Goal: Communication & Community: Answer question/provide support

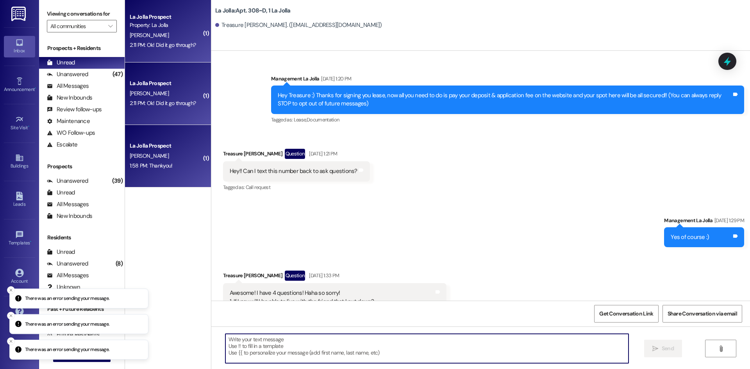
scroll to position [7239, 0]
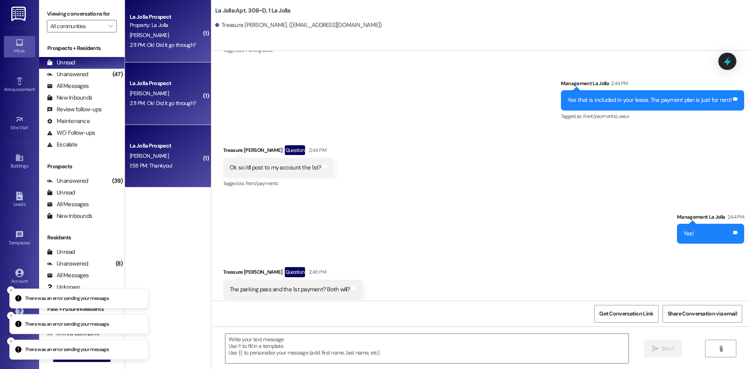
click at [168, 142] on div "La Jolla Prospect" at bounding box center [166, 146] width 72 height 8
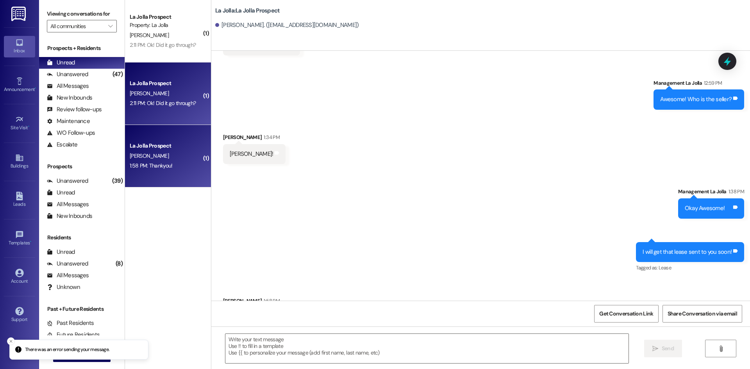
scroll to position [149, 0]
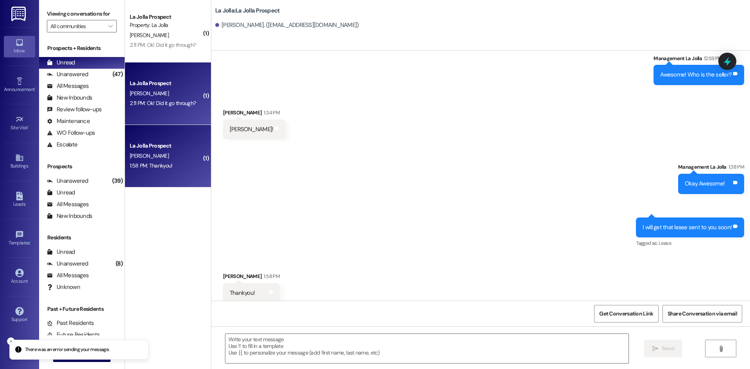
click at [166, 97] on div "[PERSON_NAME]" at bounding box center [166, 94] width 74 height 10
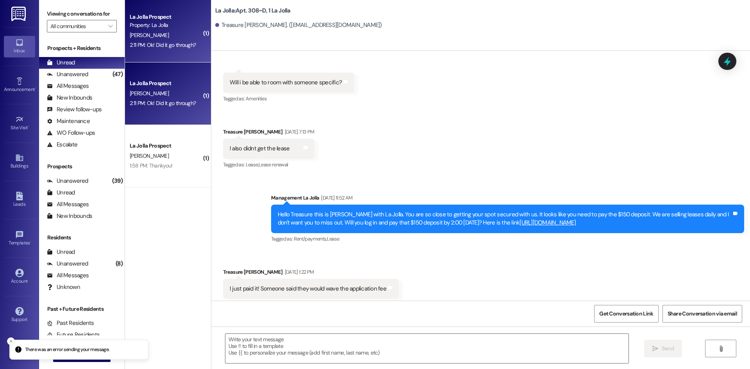
scroll to position [7239, 0]
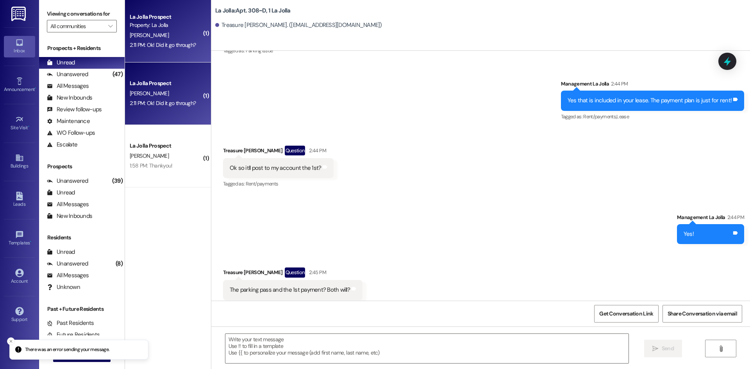
drag, startPoint x: 9, startPoint y: 343, endPoint x: 15, endPoint y: 345, distance: 6.5
click at [10, 343] on icon "Close toast" at bounding box center [11, 341] width 5 height 5
click at [70, 358] on span "New Message" at bounding box center [86, 355] width 32 height 8
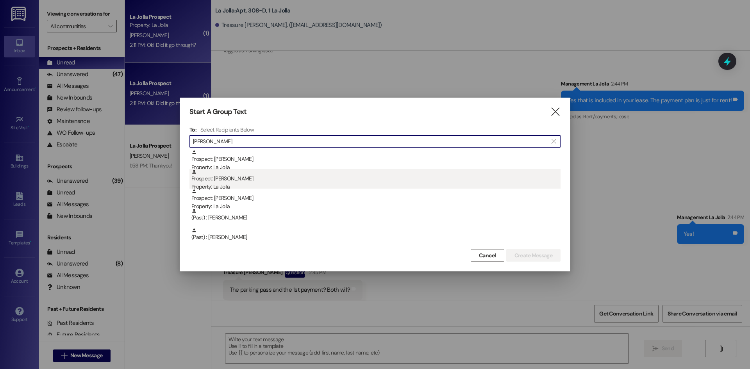
type input "Roy"
click at [288, 171] on div "Prospect: Caleb Roylance Property: La Jolla" at bounding box center [375, 180] width 369 height 22
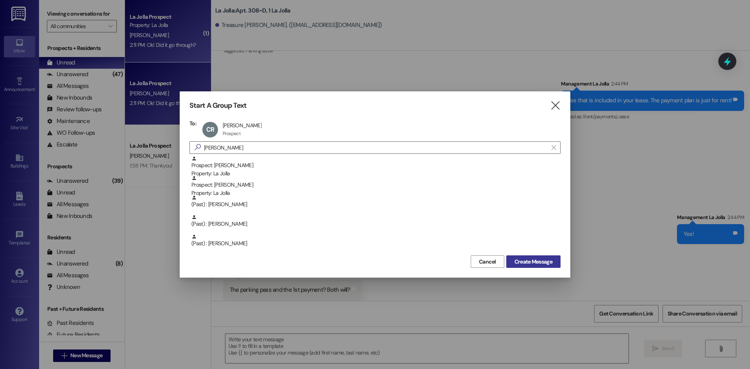
click at [525, 263] on span "Create Message" at bounding box center [533, 262] width 38 height 8
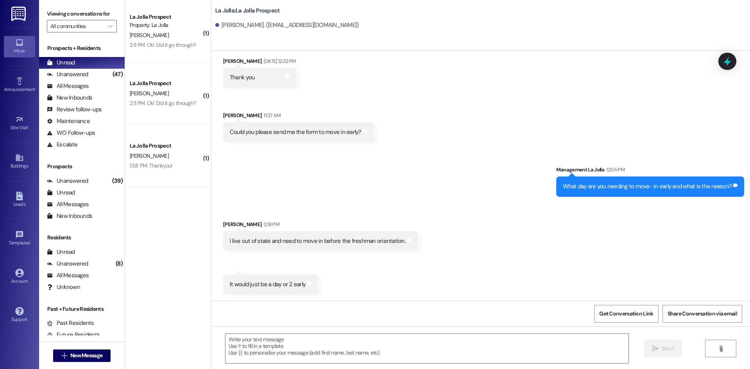
scroll to position [1432, 0]
click at [315, 352] on textarea at bounding box center [426, 348] width 403 height 29
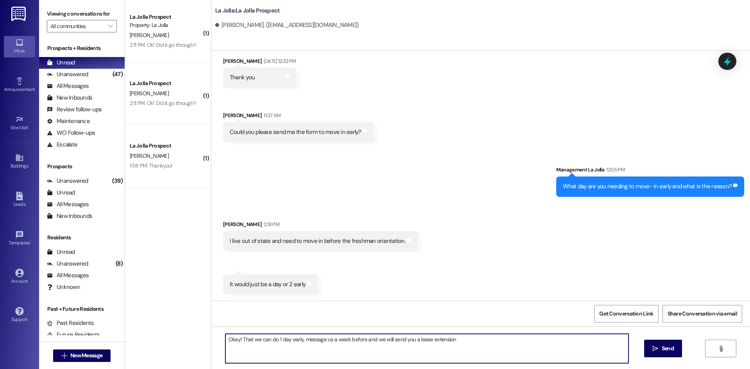
type textarea "Okay! That we can do 1 day early, message us a week before and we will send you…"
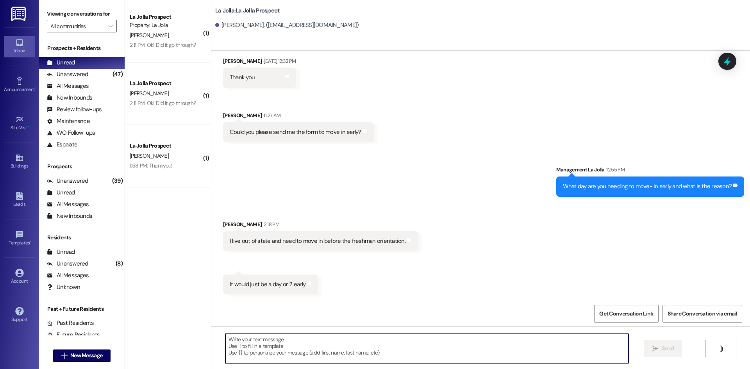
scroll to position [1433, 0]
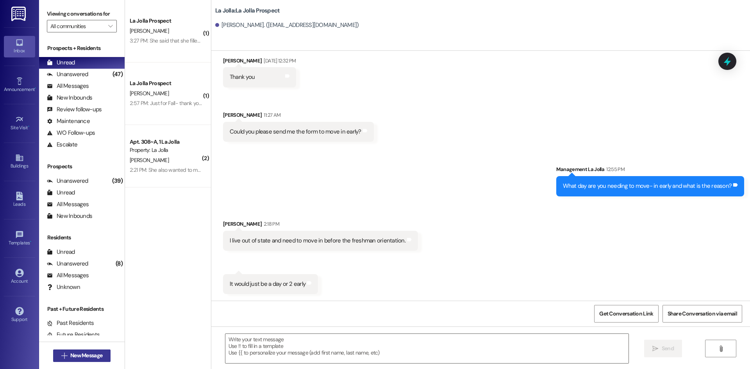
click at [77, 357] on span "New Message" at bounding box center [86, 355] width 32 height 8
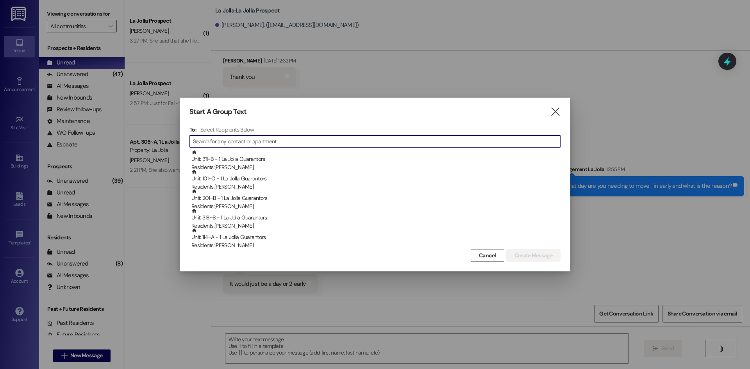
click at [269, 144] on input at bounding box center [376, 141] width 367 height 11
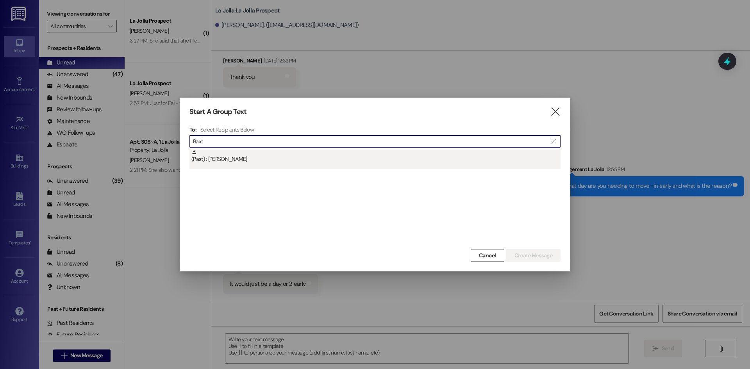
type input "Baxt"
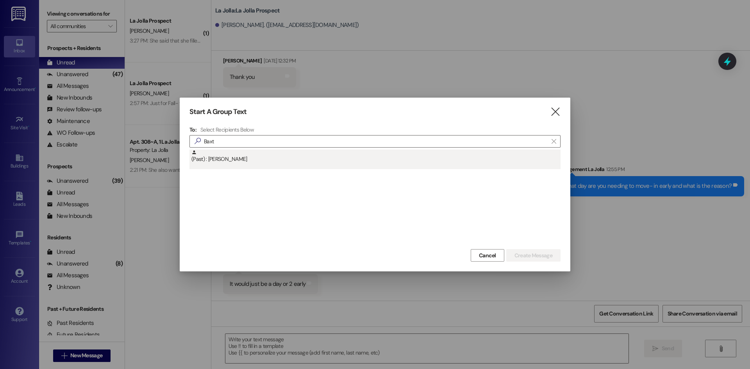
click at [280, 150] on div "(Past) : Jaimee Baxter" at bounding box center [375, 157] width 369 height 14
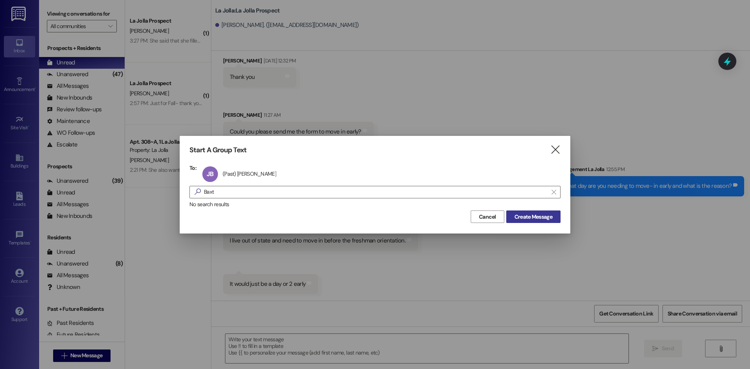
click at [520, 217] on span "Create Message" at bounding box center [533, 217] width 38 height 8
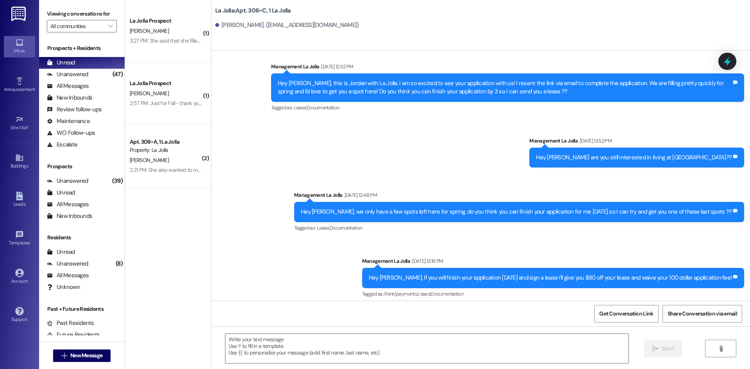
scroll to position [4222, 0]
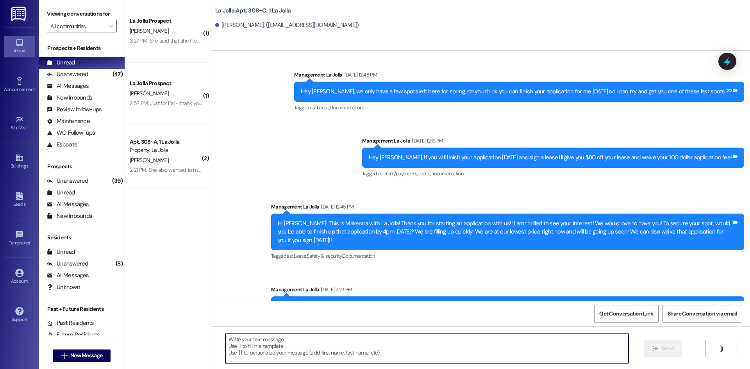
click at [309, 337] on textarea at bounding box center [426, 348] width 403 height 29
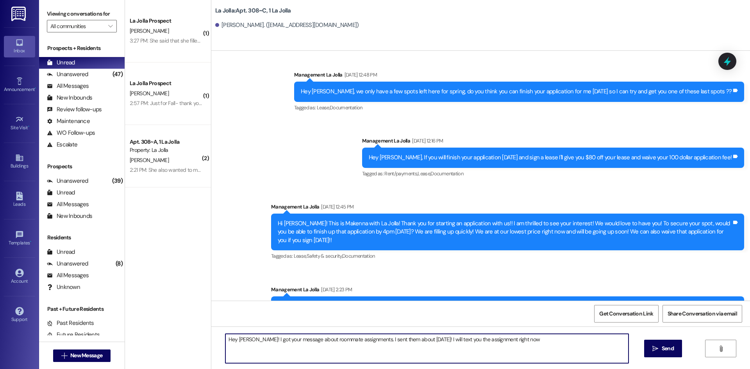
type textarea "Hey Jaimee! I got your message about roommate assignments. I sent them about 2 …"
click at [542, 338] on textarea "Hey Jaimee! I got your message about roommate assignments. I sent them about 2 …" at bounding box center [426, 348] width 403 height 29
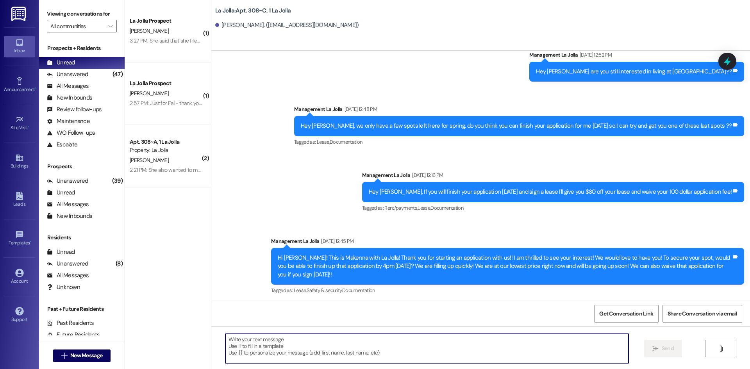
scroll to position [4277, 0]
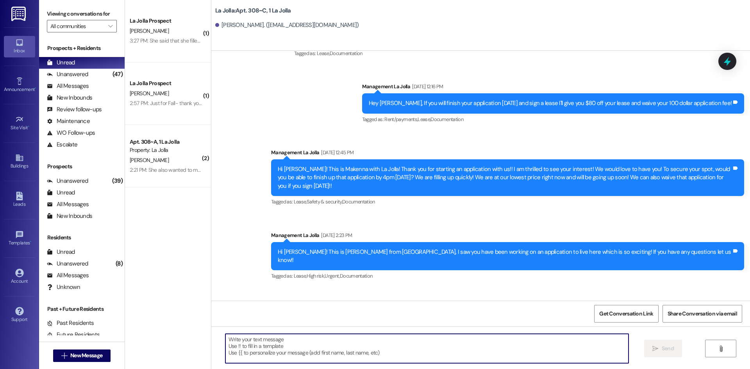
click at [239, 348] on textarea at bounding box center [426, 348] width 403 height 29
paste textarea "306 Baxter, Jaimee 306 Thatcher, Savanah 306 Lines, Andra 306 Moore, Hannah 306…"
type textarea "306 Baxter, Jaimee 306 Thatcher, Savanah 306 Lines, Andra 306 Moore, Hannah 306…"
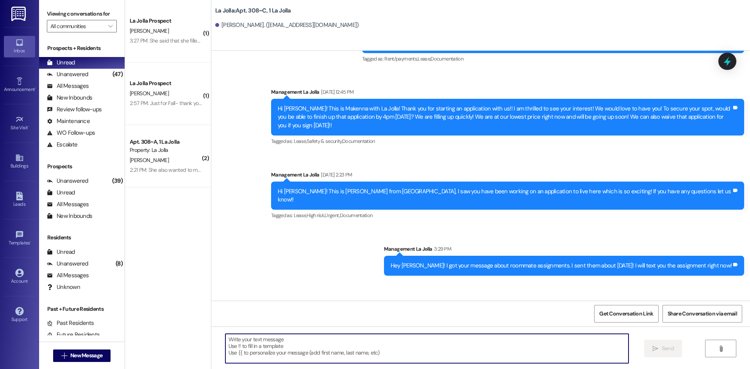
scroll to position [4373, 0]
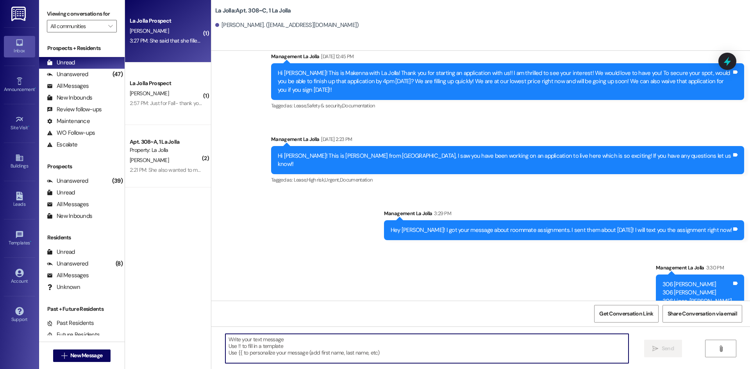
click at [173, 52] on div "La Jolla Prospect N. Jensen 3:27 PM: She said that she filled out the applicati…" at bounding box center [168, 31] width 86 height 62
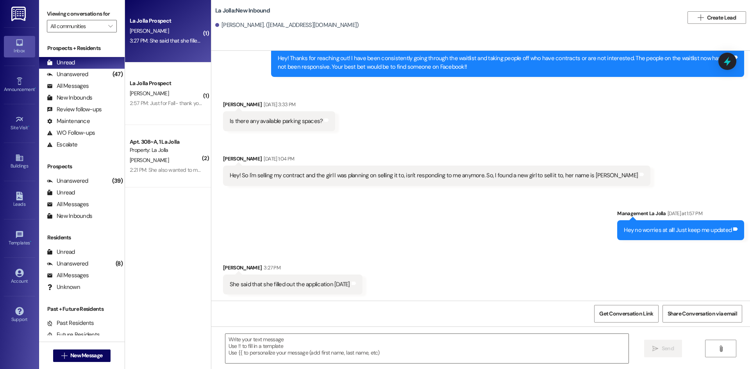
scroll to position [392, 0]
click at [426, 345] on textarea at bounding box center [426, 348] width 403 height 29
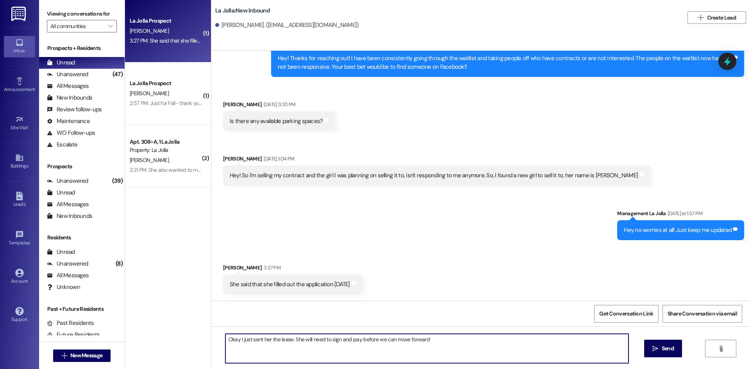
type textarea "Okay I just sent her the lease. She will need to sign and pay before we can mov…"
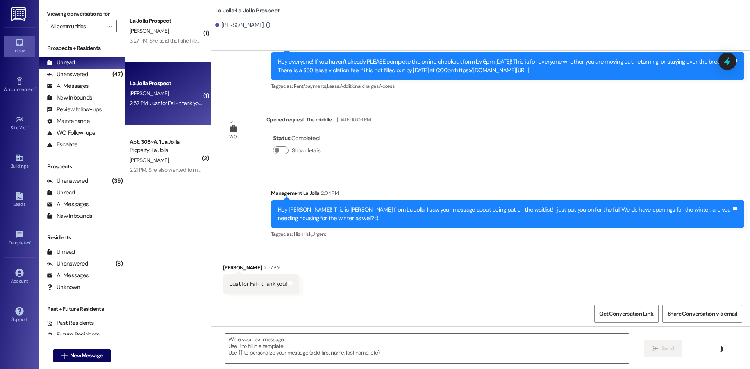
scroll to position [907, 0]
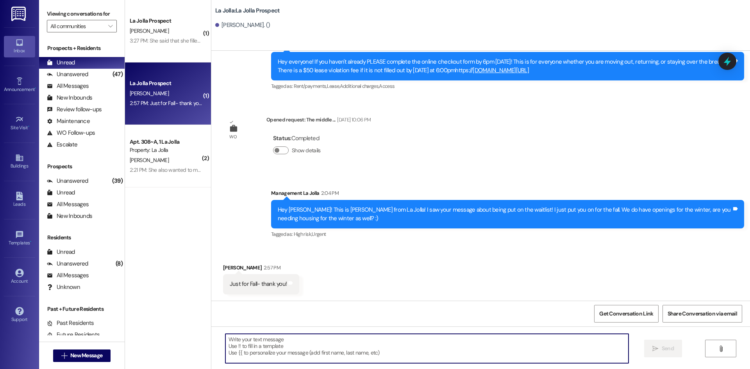
click at [262, 344] on textarea at bounding box center [426, 348] width 403 height 29
type textarea "Okay awesome! You're wellcome!"
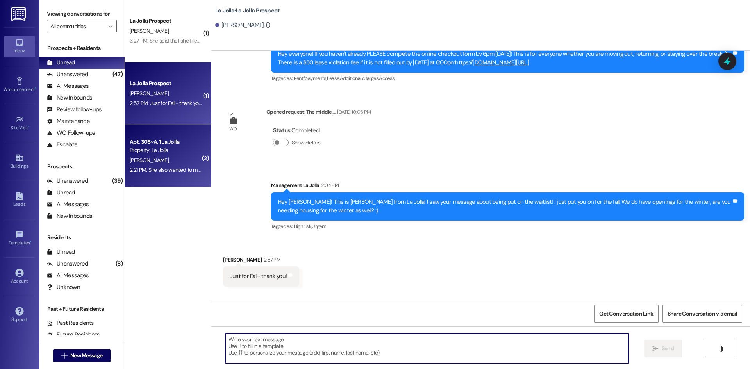
click at [146, 150] on div "Property: La Jolla" at bounding box center [166, 150] width 72 height 8
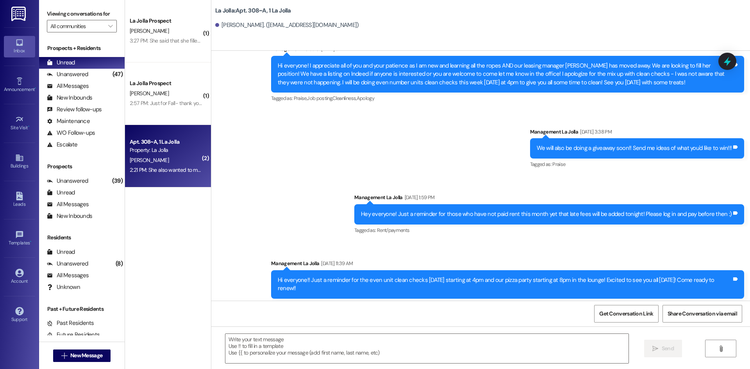
scroll to position [6092, 0]
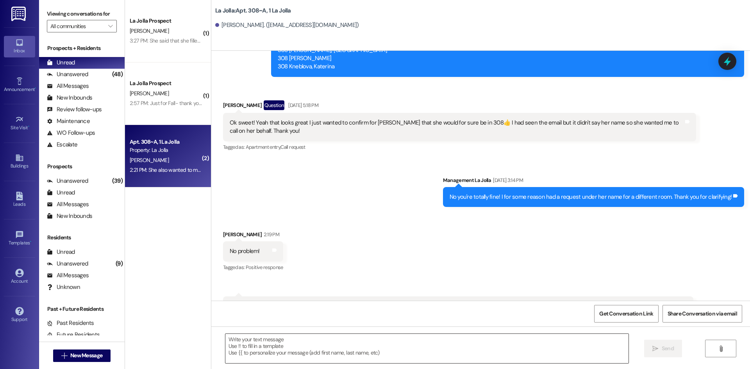
click at [249, 341] on textarea at bounding box center [426, 348] width 403 height 29
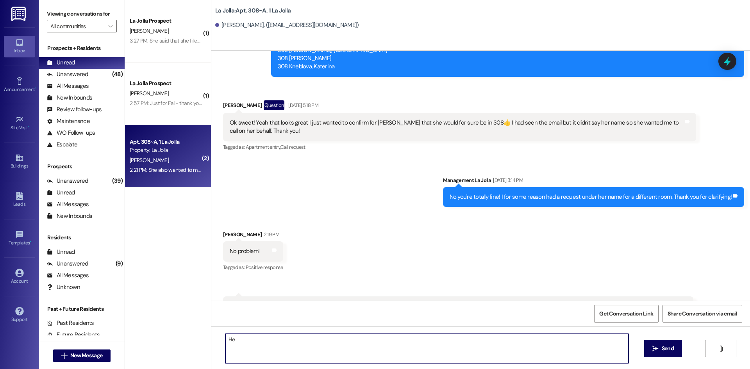
type textarea "H"
type textarea "Hey! No she was not, I sent out final roommate assignments of Sunday! It looks …"
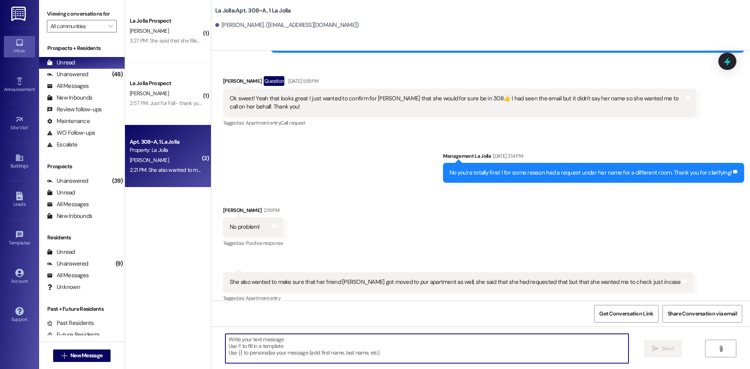
scroll to position [6146, 0]
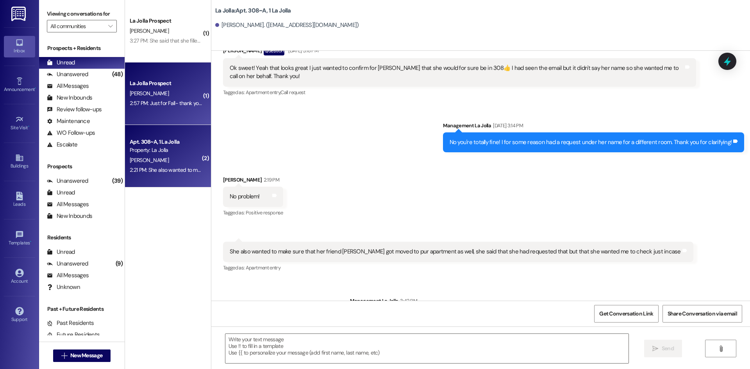
click at [130, 104] on div "2:57 PM: Just for Fall- thank you! 2:57 PM: Just for Fall- thank you!" at bounding box center [166, 103] width 73 height 7
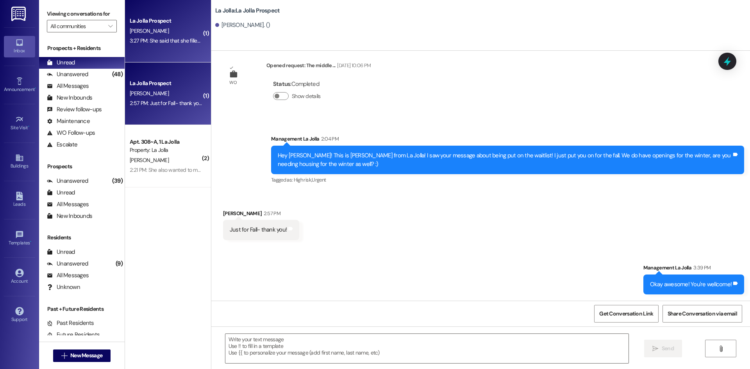
click at [145, 24] on div "La Jolla Prospect" at bounding box center [166, 21] width 72 height 8
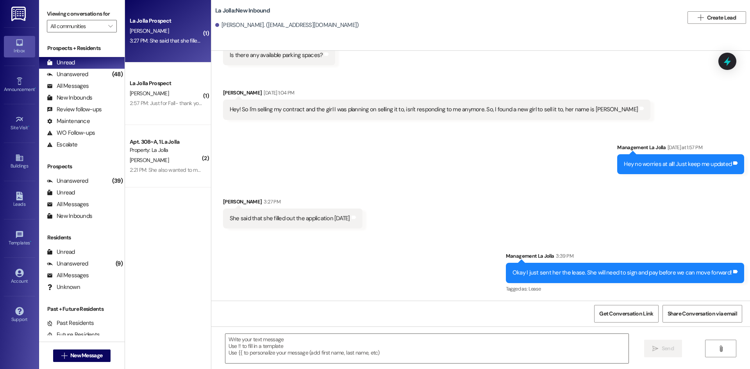
scroll to position [458, 0]
click at [92, 356] on span "New Message" at bounding box center [86, 355] width 32 height 8
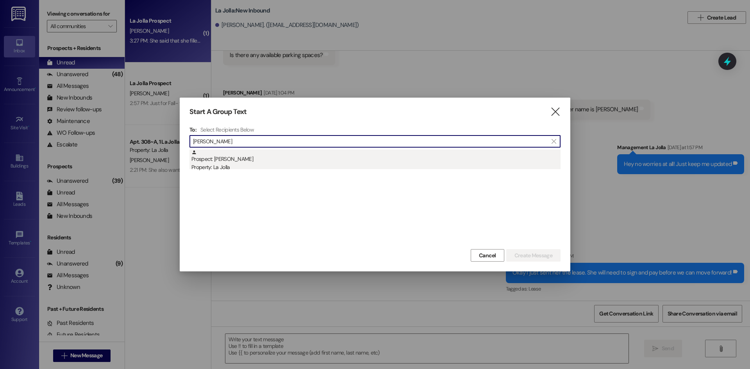
type input "Einar"
click at [284, 161] on div "Prospect: Einar Anderson Property: La Jolla" at bounding box center [375, 161] width 369 height 22
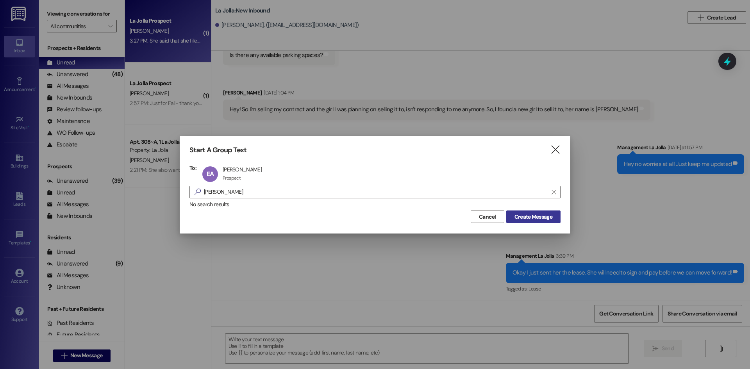
click at [522, 220] on span "Create Message" at bounding box center [533, 217] width 38 height 8
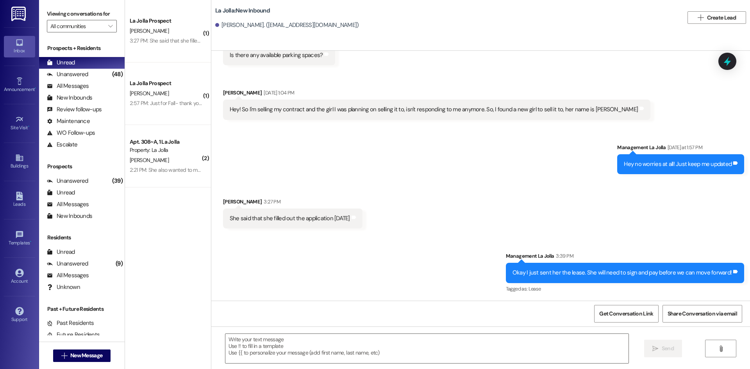
scroll to position [0, 0]
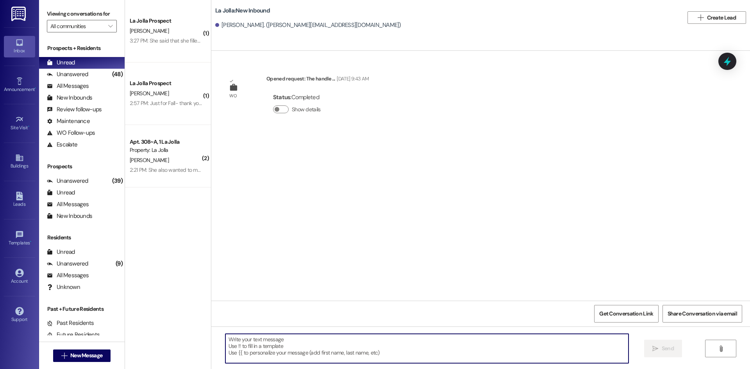
click at [311, 353] on textarea at bounding box center [426, 348] width 403 height 29
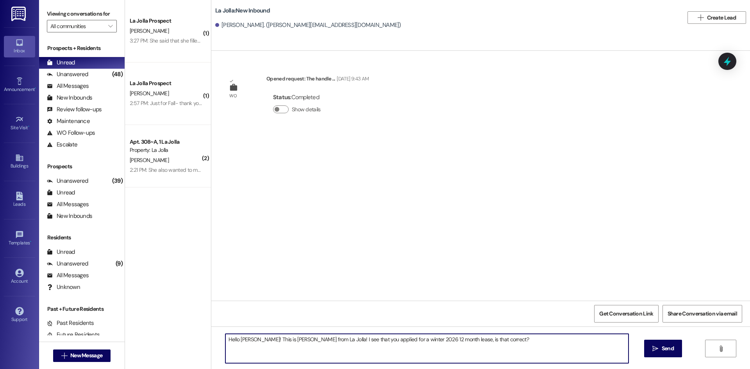
click at [314, 339] on textarea "Hello Einar! This is Heather from La Jolla! I see that you applied for a winter…" at bounding box center [426, 348] width 403 height 29
drag, startPoint x: 617, startPoint y: 342, endPoint x: 170, endPoint y: 336, distance: 446.8
click at [170, 336] on div "( 1 ) La Jolla Prospect N. Jensen 3:27 PM: She said that she filled out the app…" at bounding box center [437, 184] width 625 height 369
type textarea "Hello Einar! This is Heather from La Jolla! I am so excited to see that you hav…"
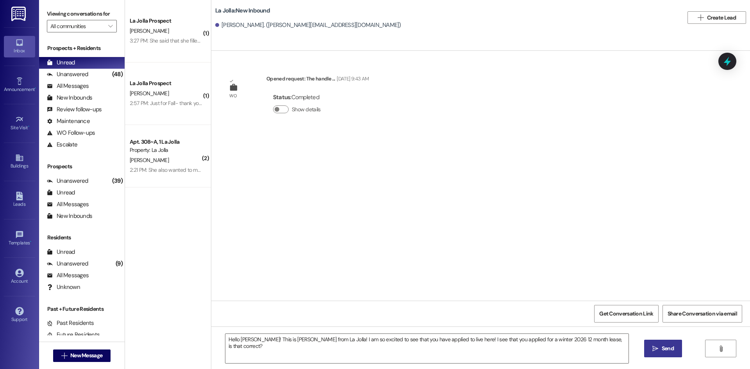
click at [669, 345] on span "Send" at bounding box center [668, 348] width 12 height 8
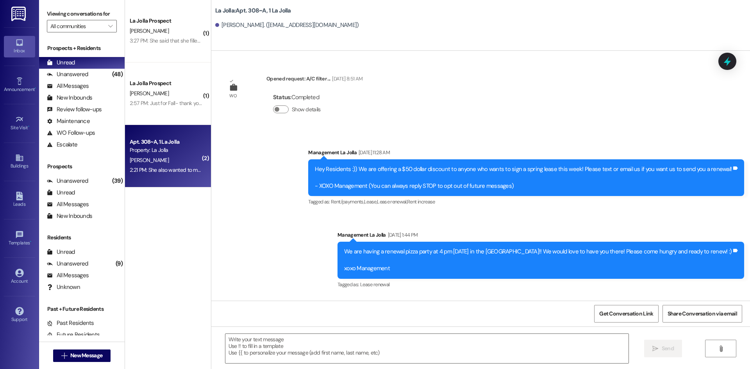
scroll to position [6146, 0]
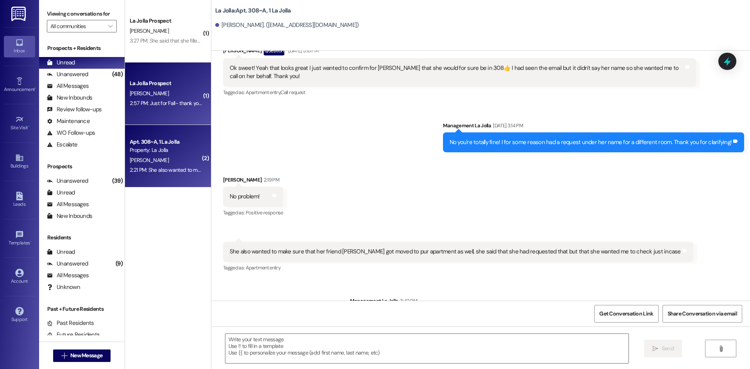
click at [142, 96] on span "M. Jensen" at bounding box center [149, 93] width 39 height 7
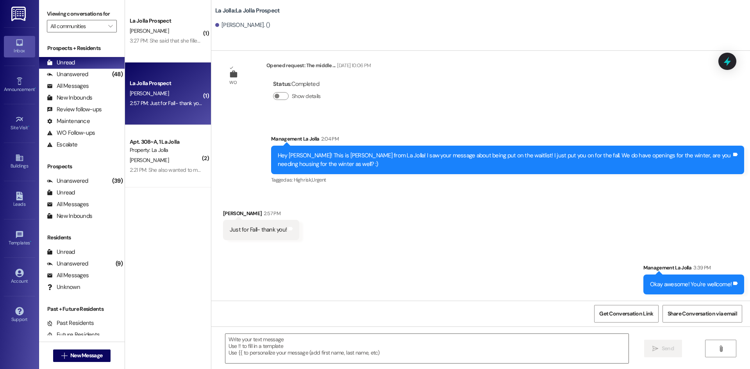
scroll to position [961, 0]
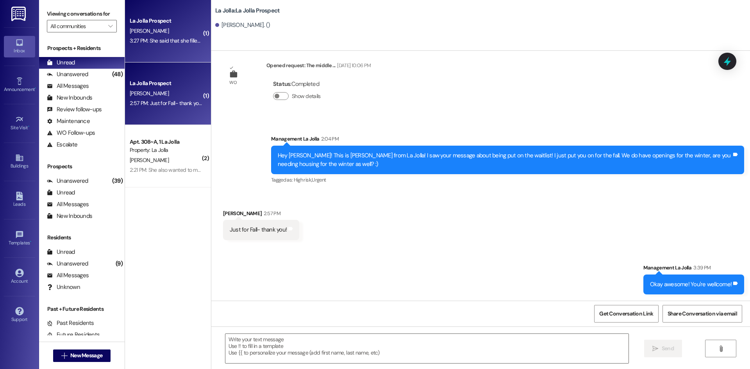
click at [160, 53] on div "La Jolla Prospect N. Jensen 3:27 PM: She said that she filled out the applicati…" at bounding box center [168, 31] width 86 height 62
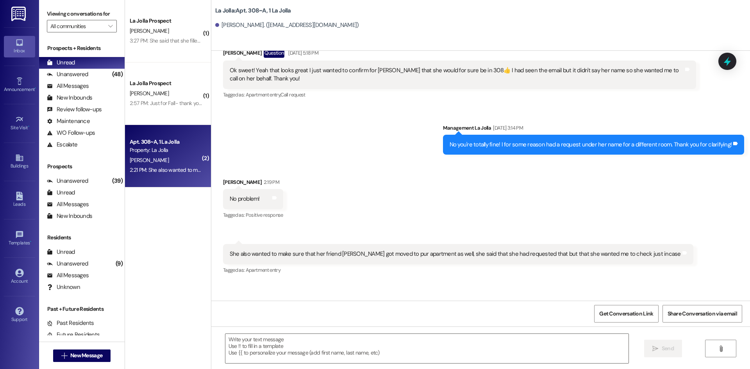
scroll to position [6146, 0]
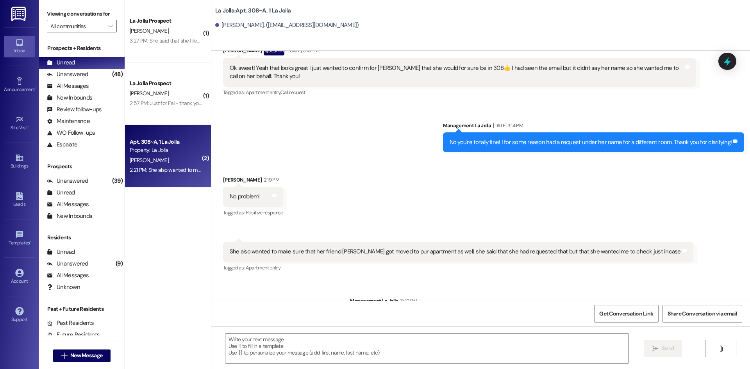
drag, startPoint x: 433, startPoint y: 130, endPoint x: 363, endPoint y: 187, distance: 89.7
click at [433, 158] on div "Received via SMS Samantha Holloway 2:19 PM No problem! Tags and notes Tagged as…" at bounding box center [480, 218] width 539 height 121
click at [90, 353] on span "New Message" at bounding box center [86, 355] width 32 height 8
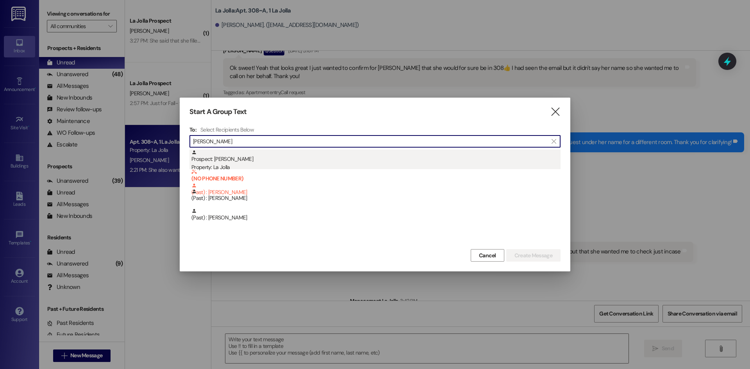
type input "heather"
click at [318, 152] on div "Prospect: Heather Barker Property: La Jolla" at bounding box center [375, 161] width 369 height 22
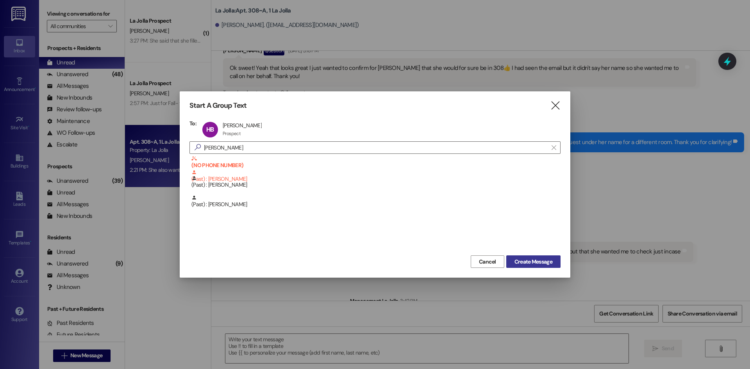
click at [541, 258] on span "Create Message" at bounding box center [533, 262] width 38 height 8
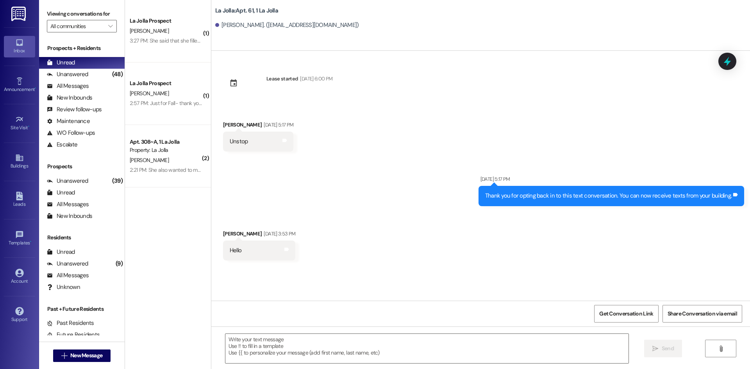
scroll to position [0, 0]
click at [323, 344] on textarea at bounding box center [426, 348] width 403 height 29
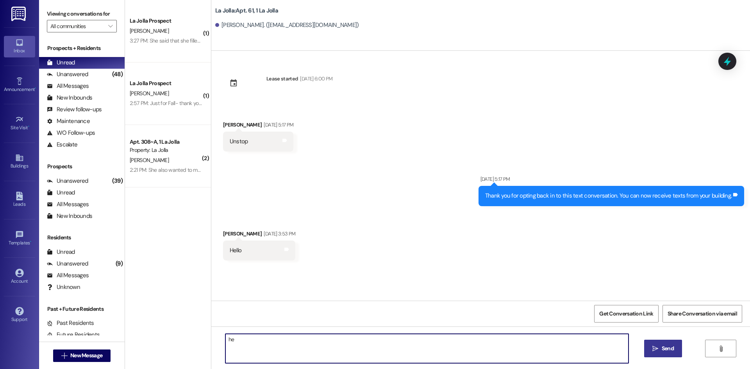
type textarea "hey"
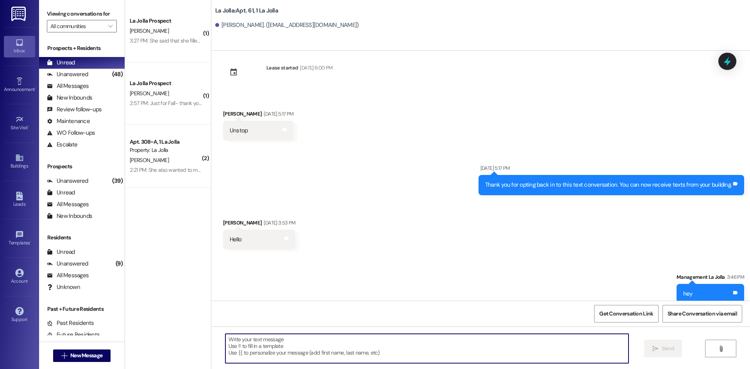
scroll to position [20, 0]
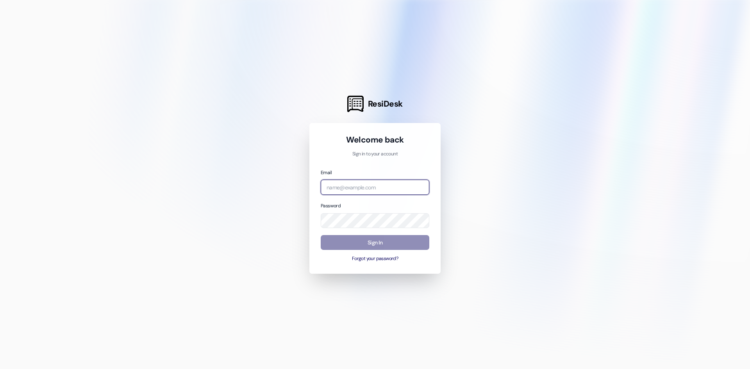
type input "management.lajolla@redstoneresidential.com"
click at [381, 241] on button "Sign In" at bounding box center [375, 242] width 109 height 15
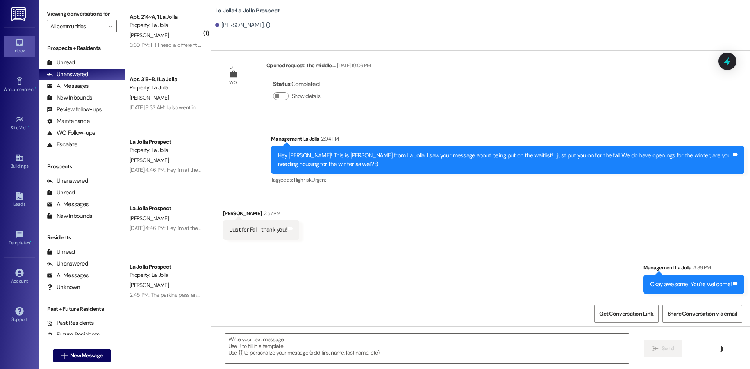
scroll to position [961, 0]
click at [93, 65] on div "Unread (0)" at bounding box center [82, 63] width 86 height 12
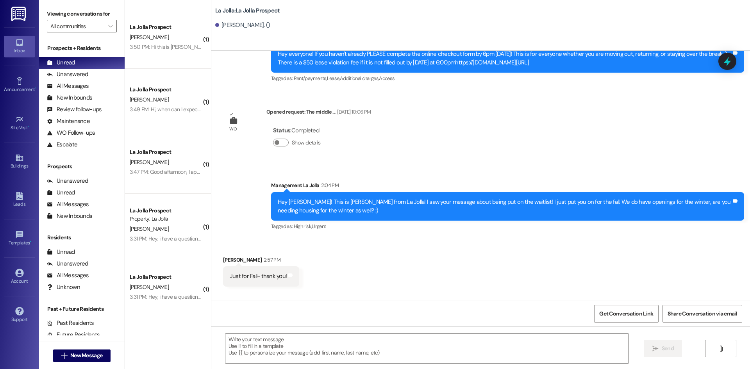
scroll to position [436, 0]
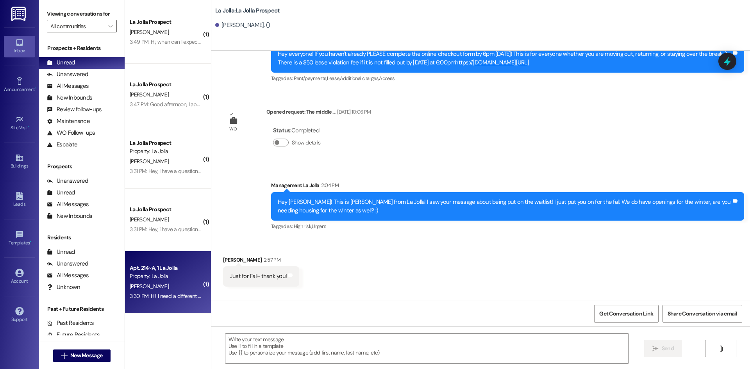
click at [176, 275] on div "Property: La Jolla" at bounding box center [166, 276] width 72 height 8
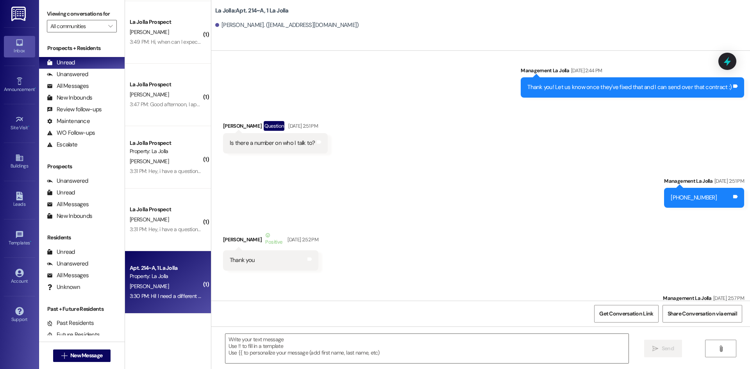
scroll to position [21287, 0]
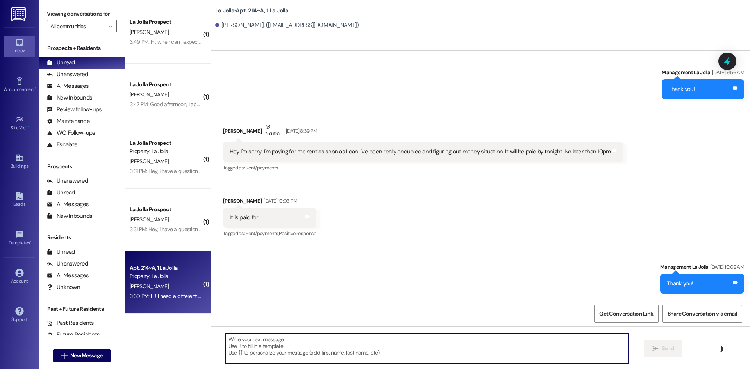
click at [382, 335] on textarea at bounding box center [426, 348] width 403 height 29
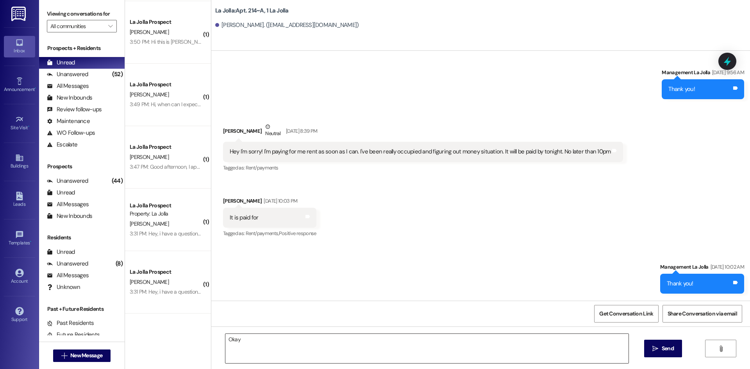
click at [252, 349] on textarea "Okay" at bounding box center [426, 348] width 403 height 29
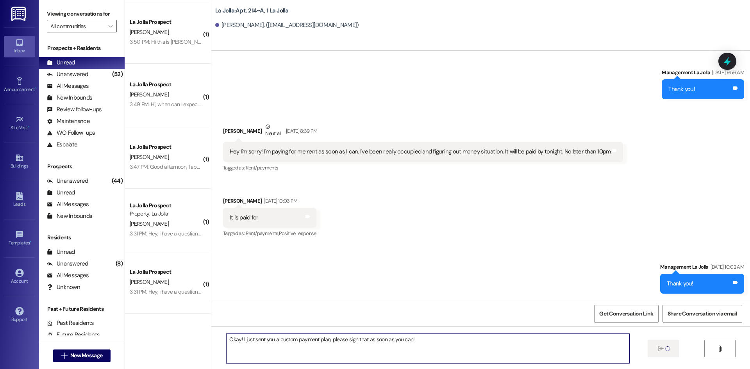
type textarea "Okay! I just sent you a custom payment plan, please sign that as soon as you ca…"
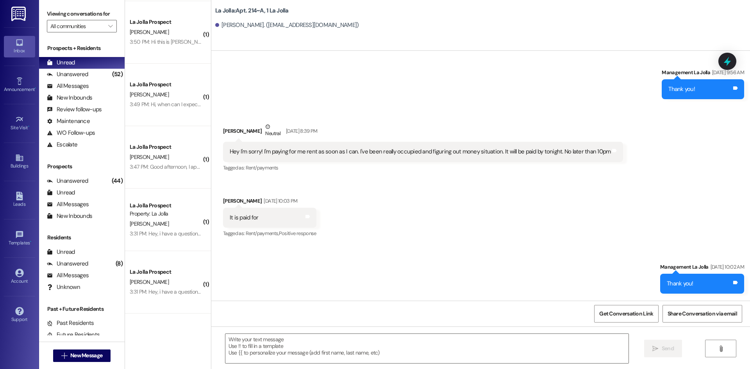
scroll to position [21286, 0]
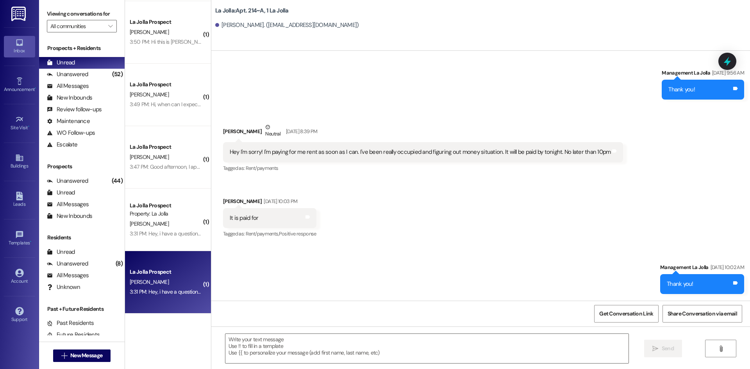
click at [174, 279] on div "[PERSON_NAME]" at bounding box center [166, 282] width 74 height 10
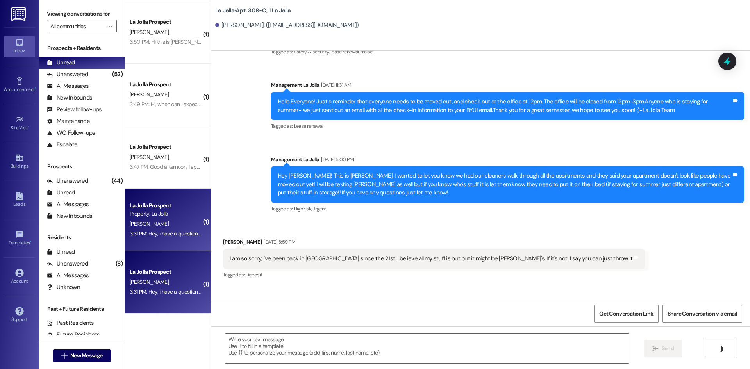
scroll to position [8039, 0]
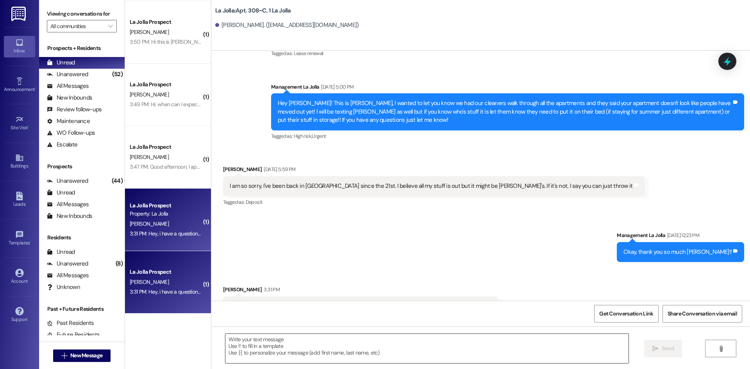
click at [311, 346] on textarea at bounding box center [426, 348] width 403 height 29
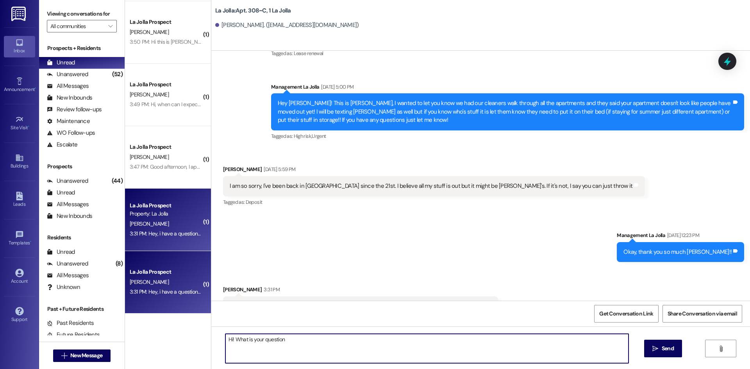
type textarea "Hi! What is your question?"
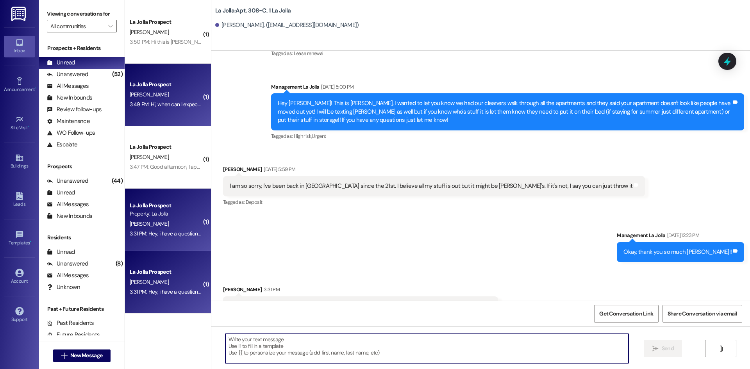
scroll to position [8039, 0]
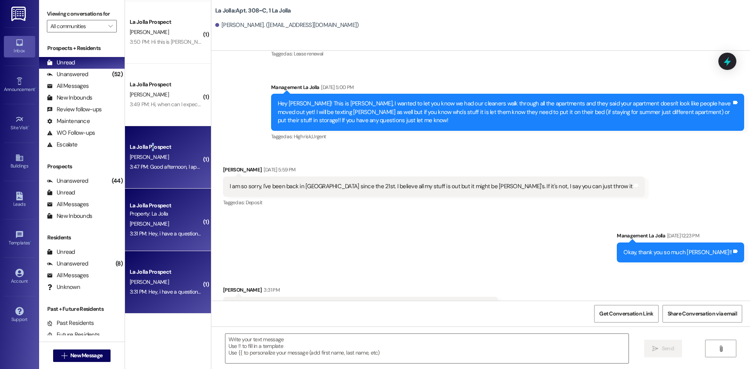
click at [147, 148] on div "La Jolla Prospect" at bounding box center [166, 147] width 72 height 8
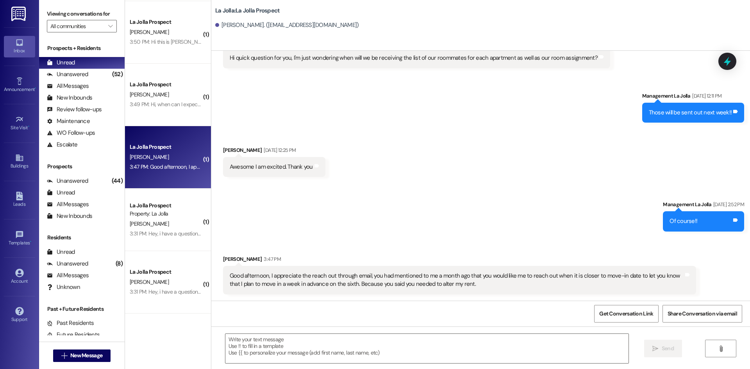
scroll to position [897, 0]
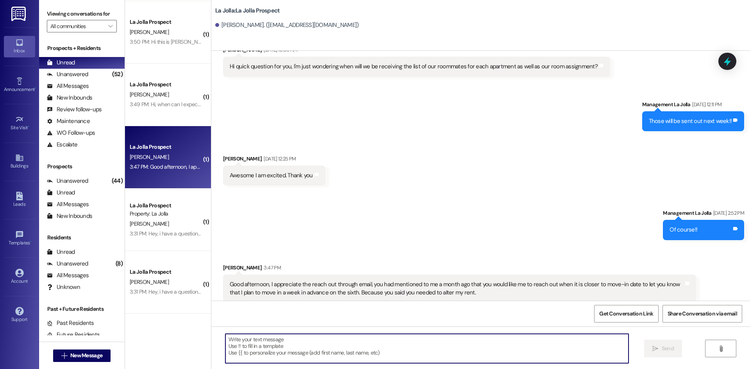
click at [269, 343] on textarea at bounding box center [426, 348] width 403 height 29
type textarea "z"
click at [332, 342] on textarea "Hello Brayden thank you for reaching out!" at bounding box center [426, 348] width 403 height 29
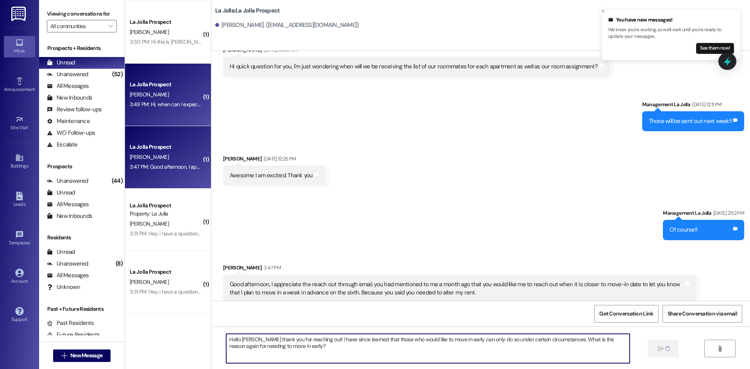
type textarea "Hello Brayden thank you for reaching out! I have since learned that those who w…"
click at [145, 89] on div "La Jolla Prospect" at bounding box center [166, 85] width 74 height 10
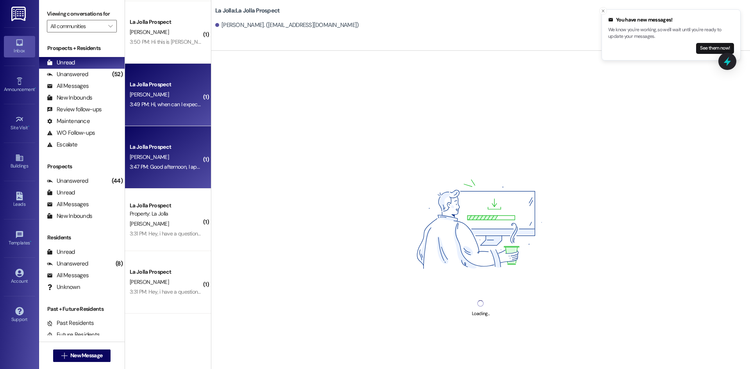
click at [168, 166] on div "3:47 PM: Good afternoon, I appreciate the reach out through email, you had ment…" at bounding box center [459, 166] width 659 height 7
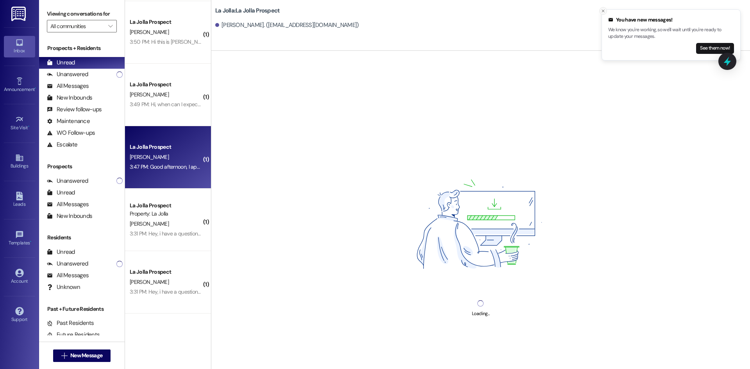
click at [601, 9] on icon "Close toast" at bounding box center [603, 11] width 5 height 5
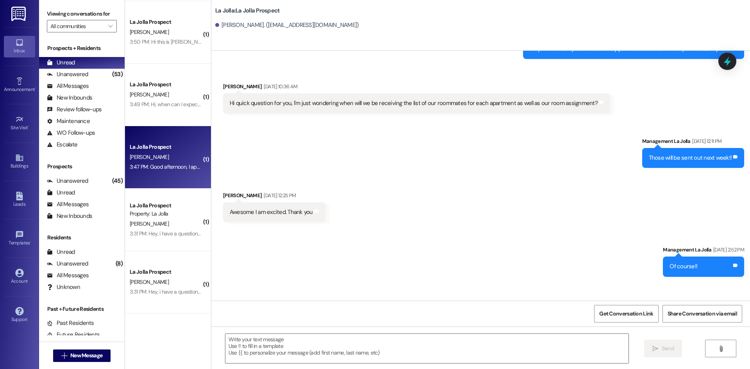
scroll to position [897, 0]
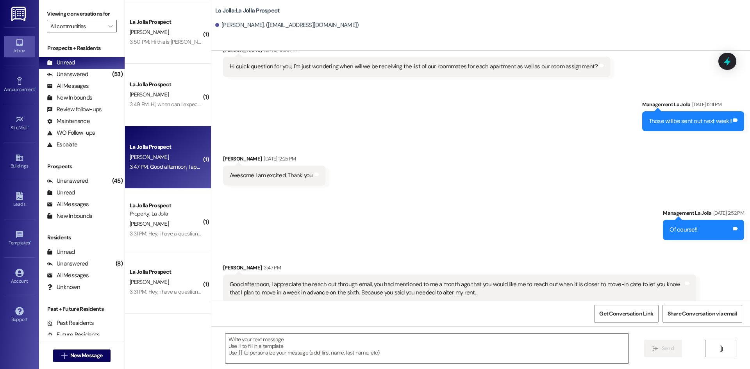
click at [415, 344] on textarea at bounding box center [426, 348] width 403 height 29
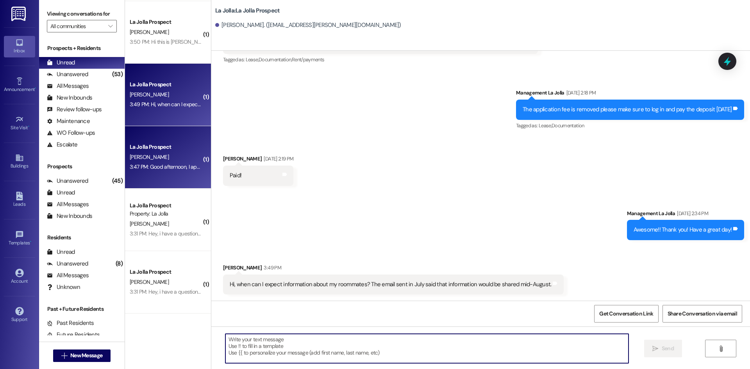
click at [166, 115] on div "La Jolla Prospect M. Chidester 3:49 PM: Hi, when can I expect information about…" at bounding box center [168, 95] width 86 height 62
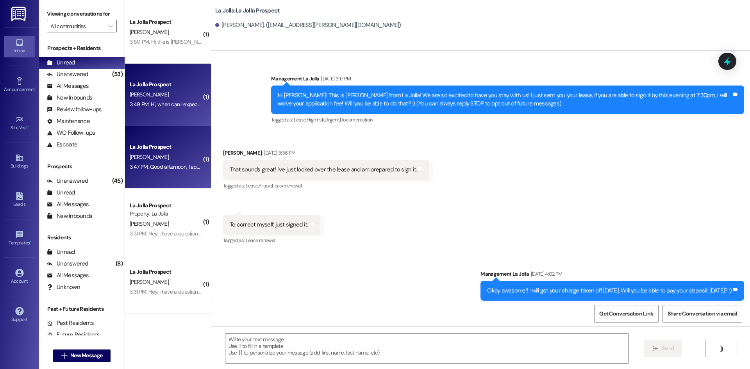
click at [160, 150] on div "La Jolla Prospect" at bounding box center [166, 147] width 72 height 8
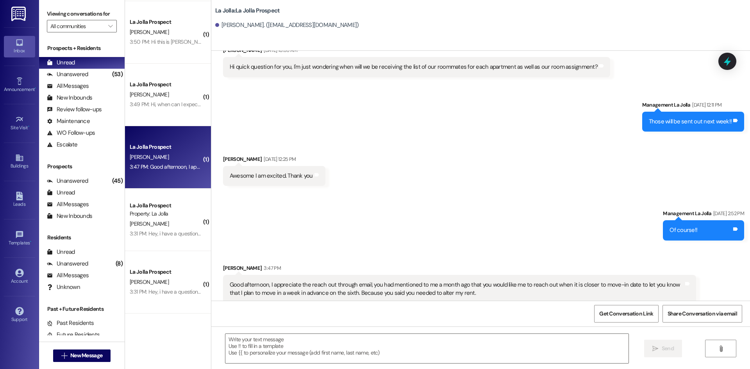
scroll to position [897, 0]
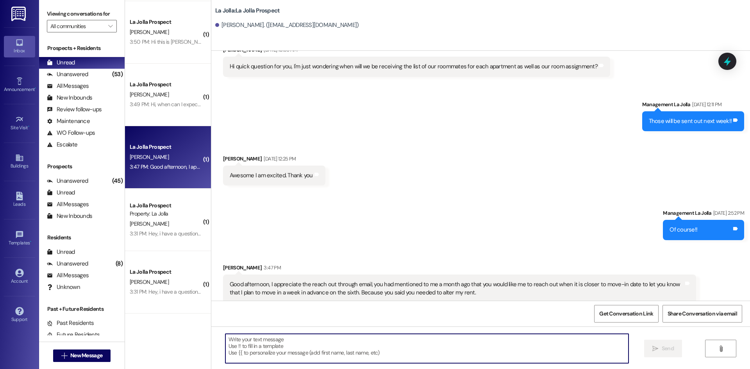
click at [283, 346] on textarea at bounding box center [426, 348] width 403 height 29
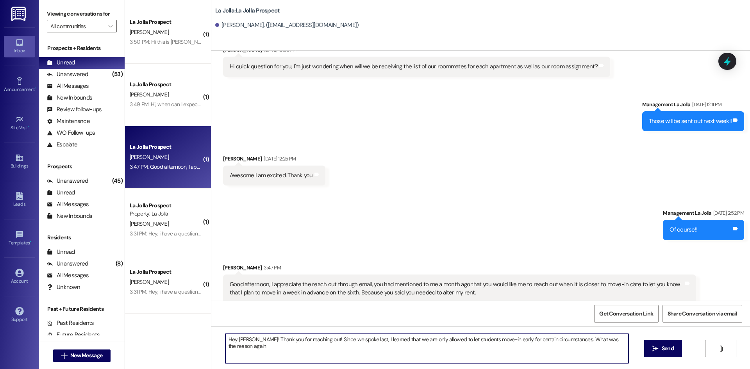
type textarea "Hey Brayden! Thank you for reaching out! Since we spoke last, I learned that we…"
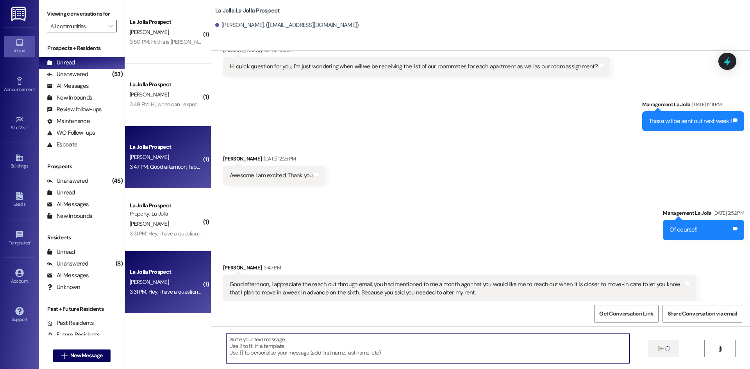
scroll to position [897, 0]
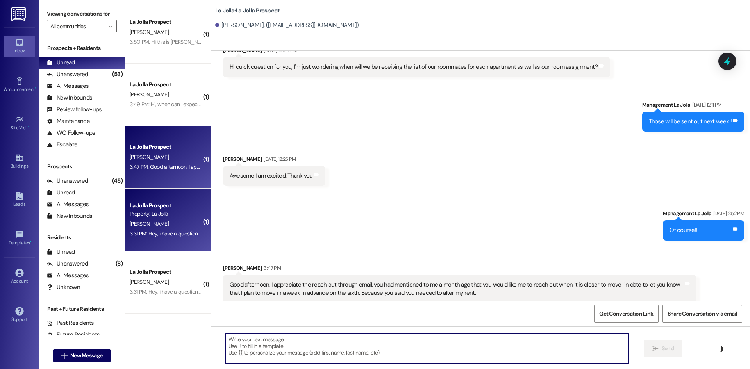
click at [156, 232] on div "3:31 PM: Hey, i have a question about moving in, if you can get back to me befo…" at bounding box center [257, 233] width 255 height 7
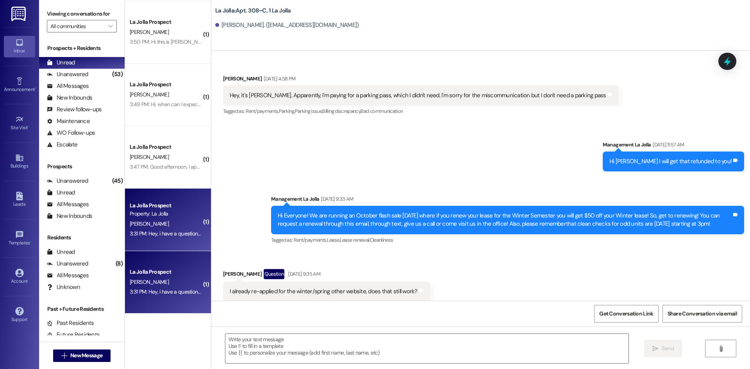
scroll to position [8168, 0]
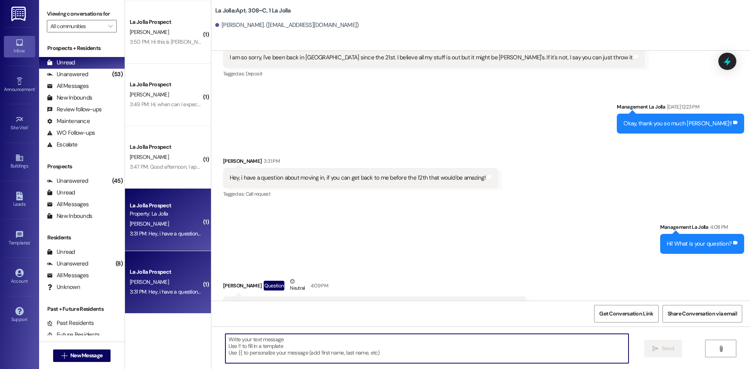
click at [324, 350] on textarea at bounding box center [426, 348] width 403 height 29
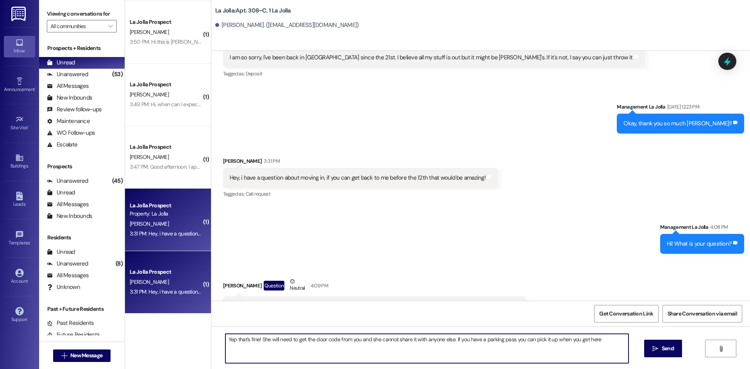
type textarea "Yep that's fine! She will need to get the door code from you and she cannot sha…"
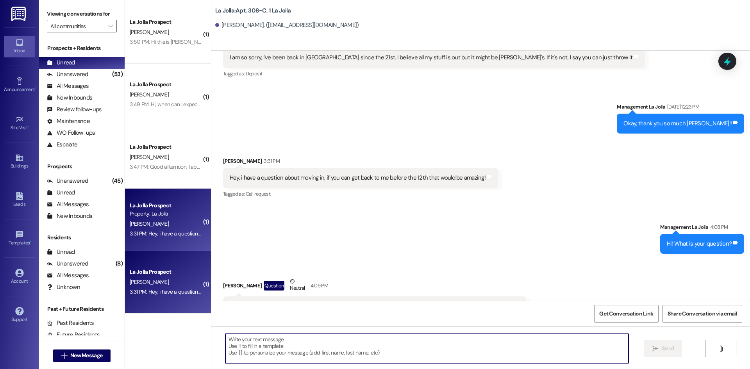
scroll to position [8167, 0]
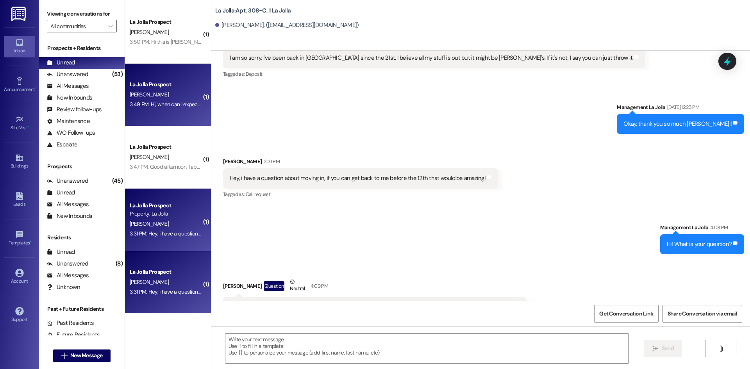
click at [152, 92] on div "M. Chidester" at bounding box center [166, 95] width 74 height 10
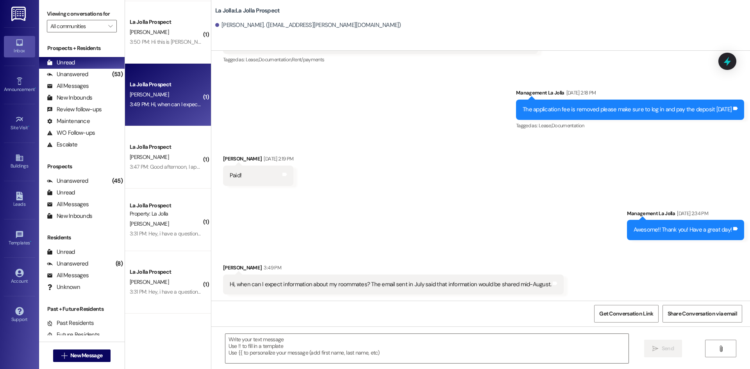
scroll to position [580, 0]
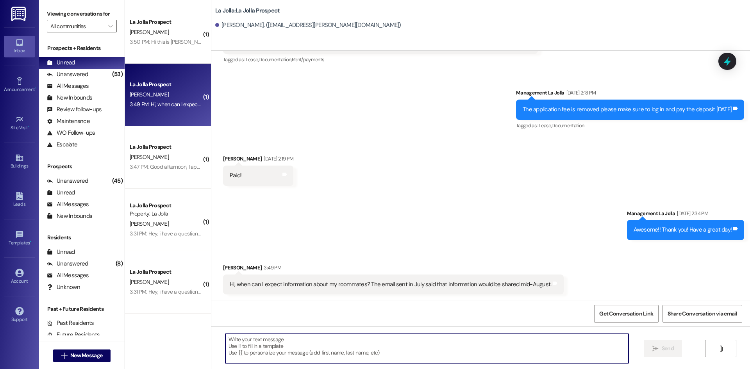
click at [394, 342] on textarea at bounding box center [426, 348] width 403 height 29
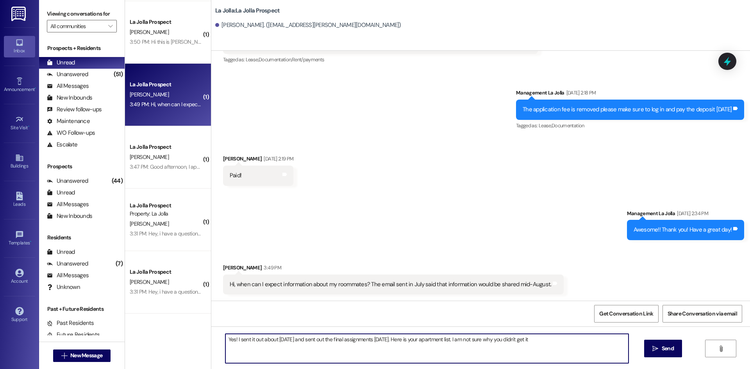
type textarea "Yes! I sent it out about 2 weeks ago and sent out the final assignments on Sund…"
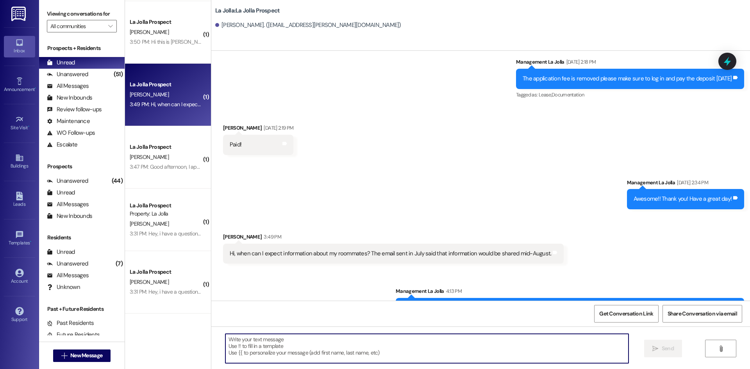
scroll to position [635, 0]
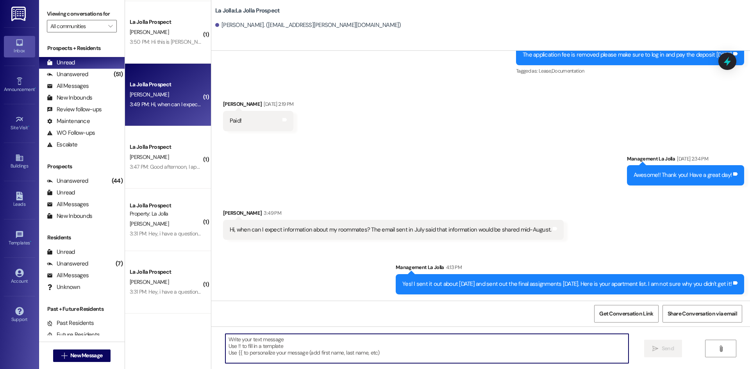
click at [236, 345] on textarea at bounding box center [426, 348] width 403 height 29
paste textarea "301 Robertson, Paul 301 Robertson, Connor 301 Rowberry, Bryton 301 Rowberry, Ca…"
type textarea "301 Robertson, Paul 301 Robertson, Connor 301 Rowberry, Bryton 301 Rowberry, Ca…"
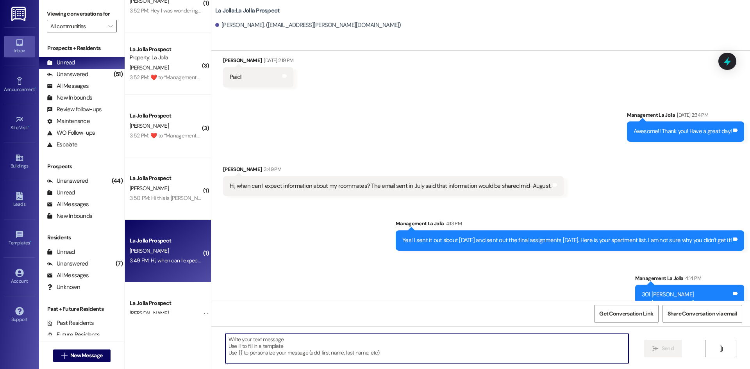
scroll to position [731, 0]
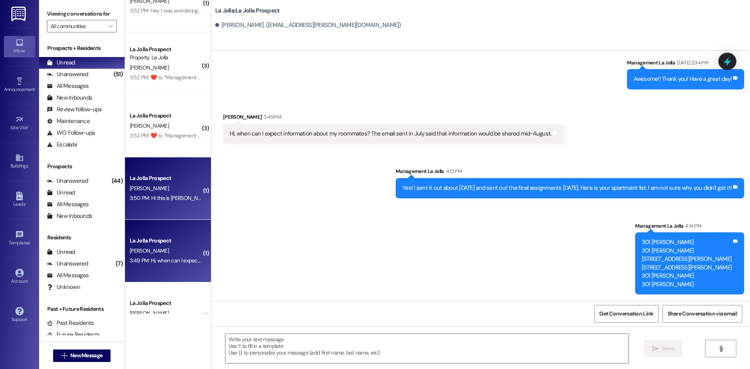
click at [164, 197] on div "3:50 PM: Hi this is Joseph Dutton, I had a question, is my rent paid and how do…" at bounding box center [236, 197] width 213 height 7
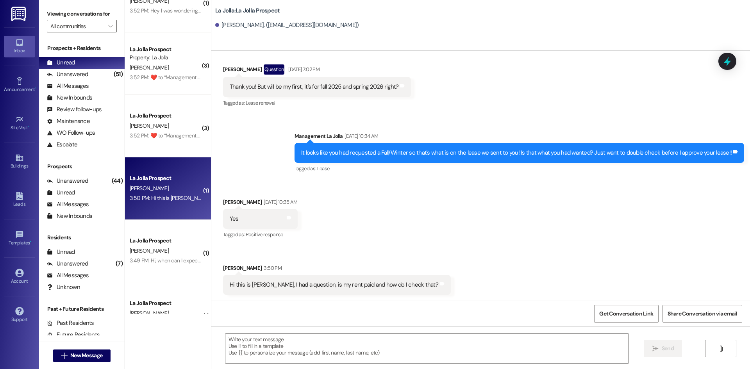
scroll to position [780, 0]
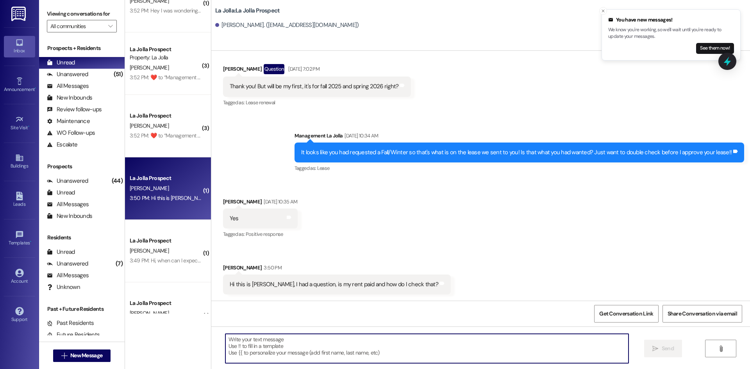
click at [282, 358] on textarea at bounding box center [426, 348] width 403 height 29
type textarea "r"
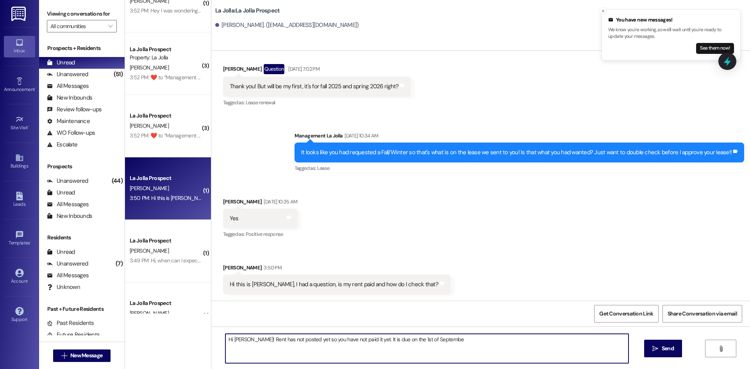
type textarea "Hi Joseph! Rent has not posted yet so you have not paid it yet. It is due on th…"
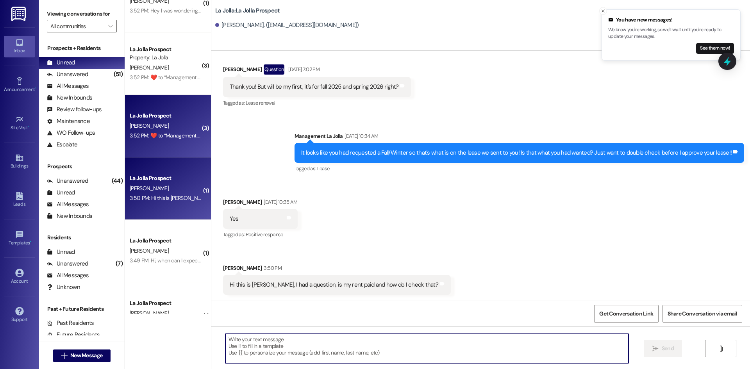
scroll to position [124, 0]
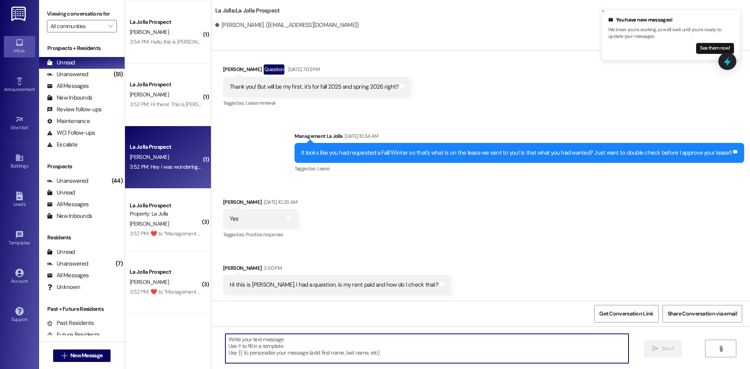
click at [166, 161] on div "E. Clements" at bounding box center [166, 157] width 74 height 10
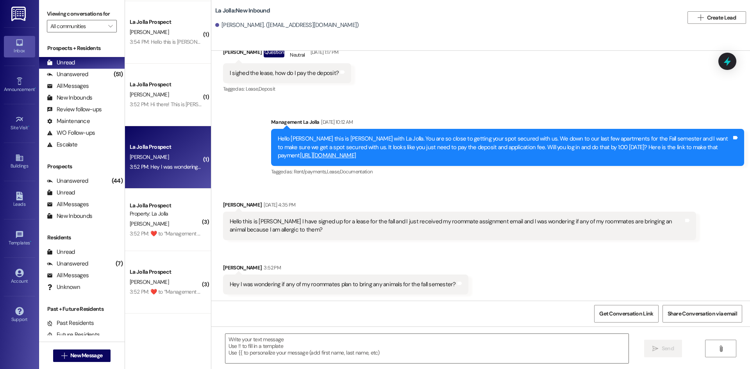
scroll to position [113, 0]
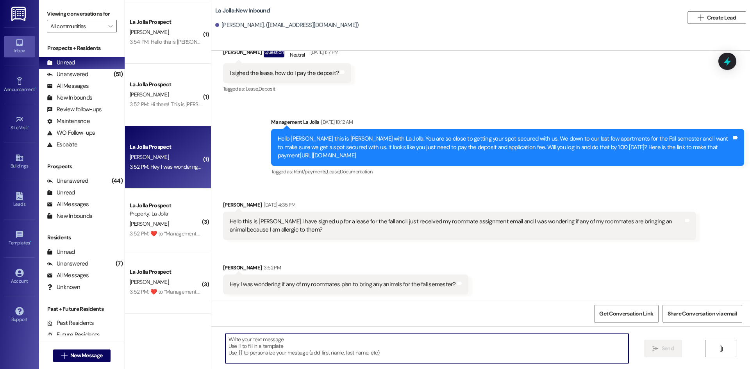
click at [300, 352] on textarea at bounding box center [426, 348] width 403 height 29
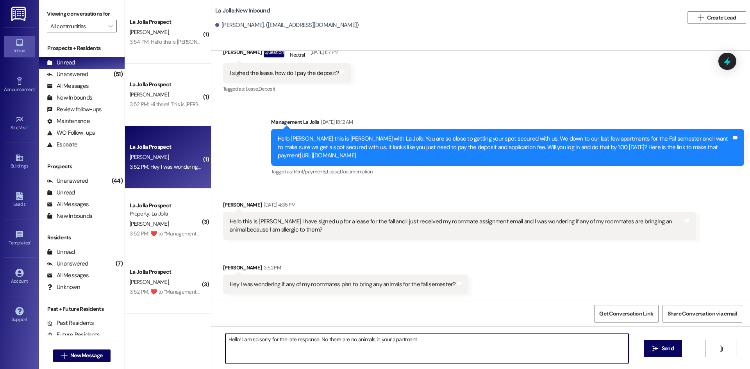
type textarea "Hello! I am so sorry for the late response. No there are no animals in your apa…"
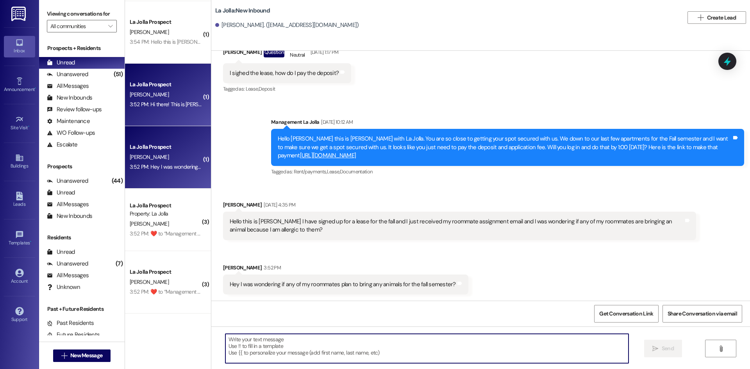
click at [129, 99] on div "[PERSON_NAME]" at bounding box center [166, 95] width 74 height 10
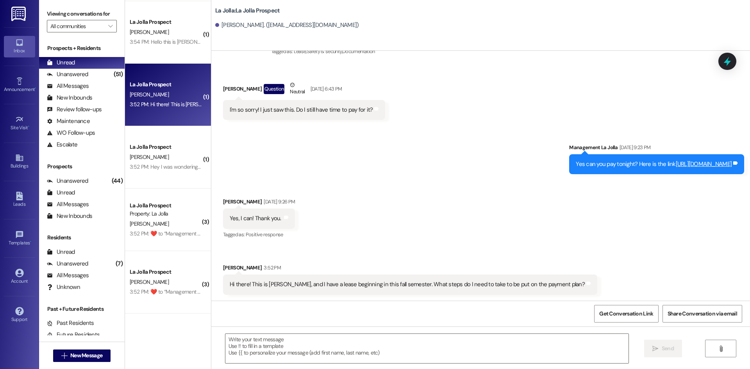
scroll to position [151, 0]
click at [347, 336] on textarea at bounding box center [426, 348] width 403 height 29
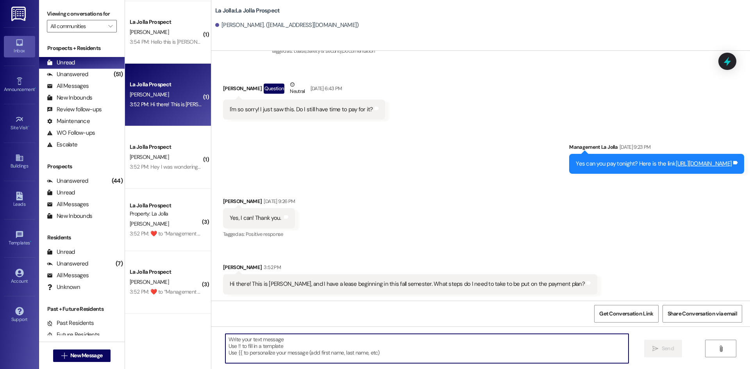
click at [403, 340] on textarea at bounding box center [426, 348] width 403 height 29
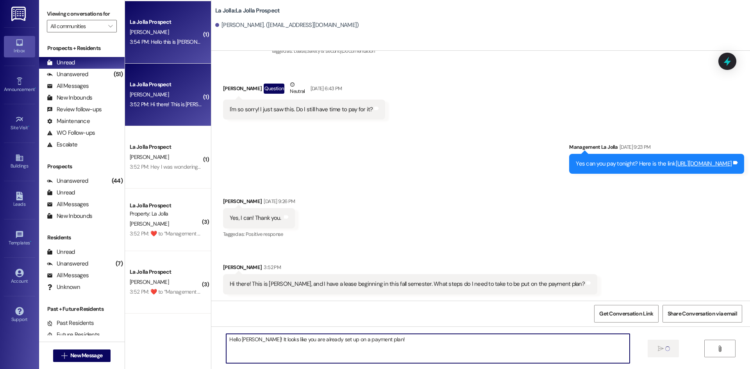
type textarea "Hello [PERSON_NAME]! It looks like you are already set up on a payment plan!"
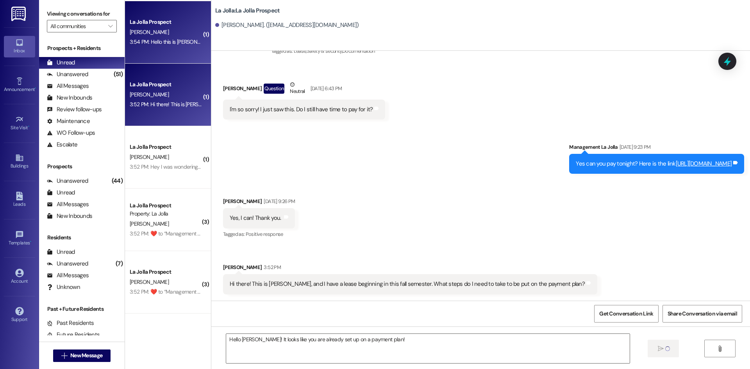
click at [137, 36] on div "J. efird" at bounding box center [166, 32] width 74 height 10
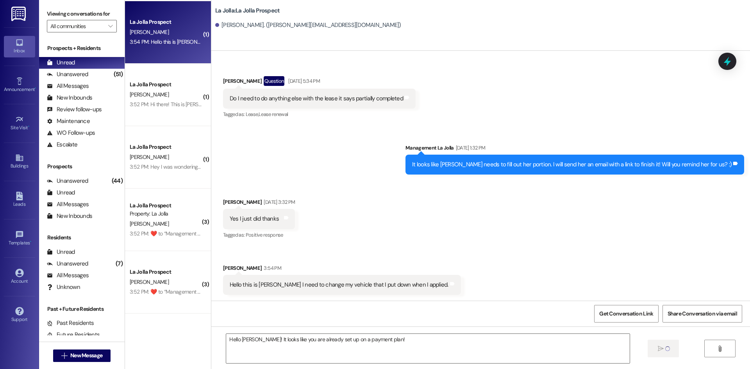
scroll to position [495, 0]
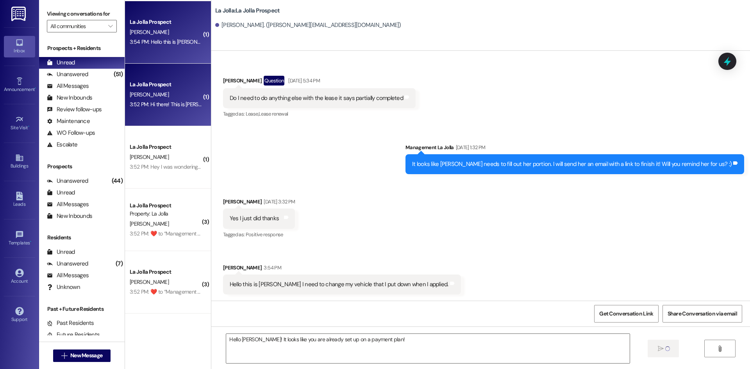
click at [181, 90] on div "[PERSON_NAME]" at bounding box center [166, 95] width 74 height 10
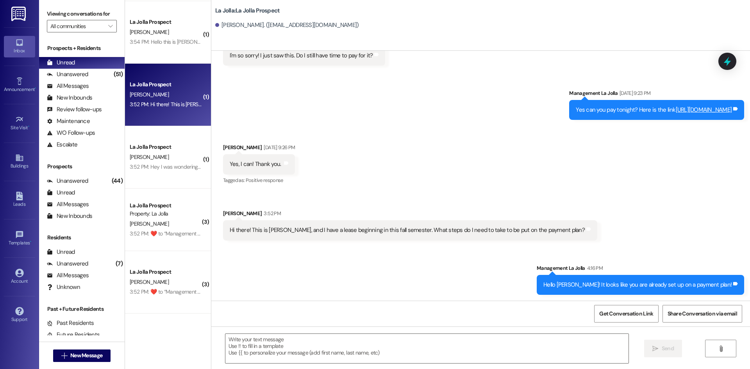
scroll to position [205, 0]
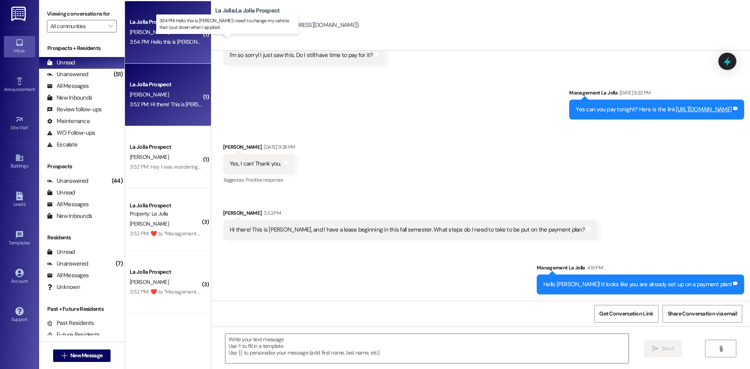
click at [171, 42] on div "3:54 PM: Hello this is Jacob efird I need to change my vehicle that I put down …" at bounding box center [241, 41] width 223 height 7
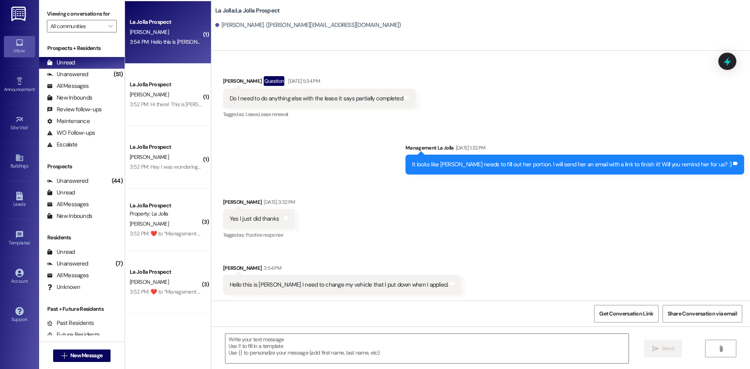
scroll to position [495, 0]
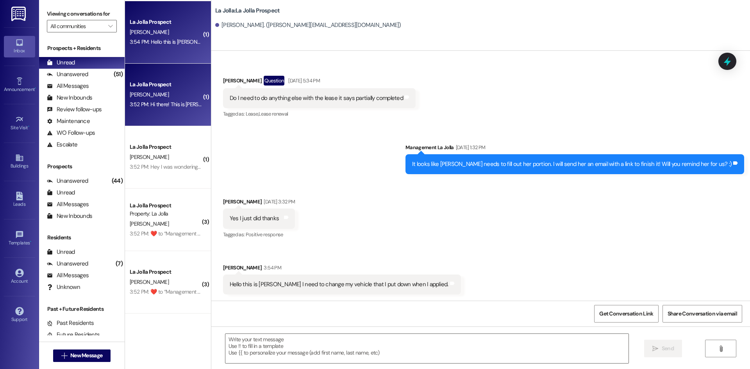
click at [190, 110] on div "La Jolla Prospect K. Petitt 3:52 PM: Hi there! This is Kayla Petitt, and I have…" at bounding box center [168, 95] width 86 height 62
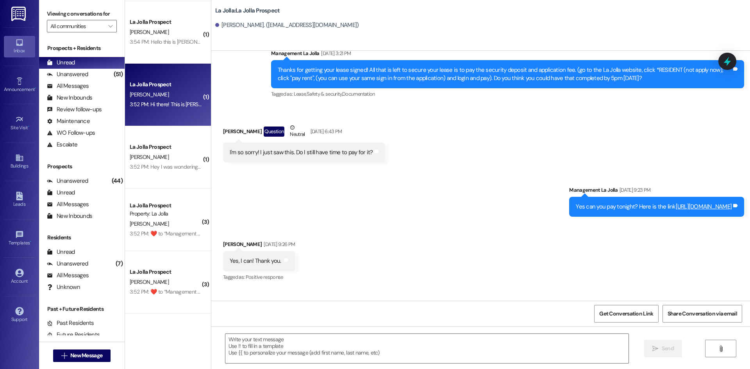
scroll to position [217, 0]
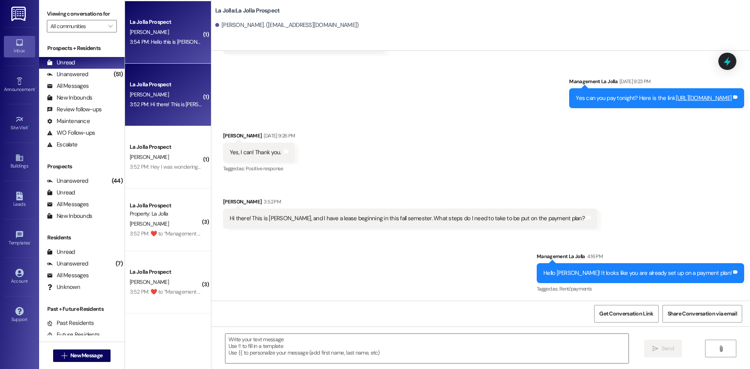
click at [149, 42] on div "3:54 PM: Hello this is Jacob efird I need to change my vehicle that I put down …" at bounding box center [241, 41] width 223 height 7
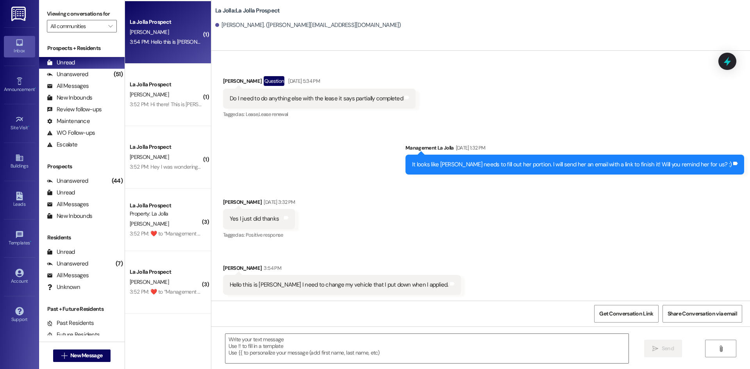
scroll to position [495, 0]
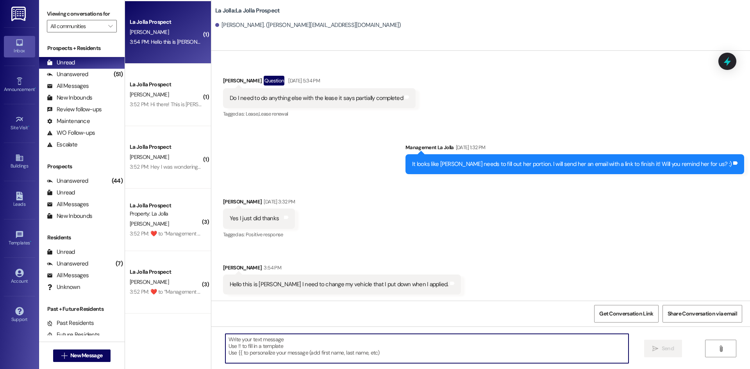
click at [306, 351] on textarea at bounding box center [426, 348] width 403 height 29
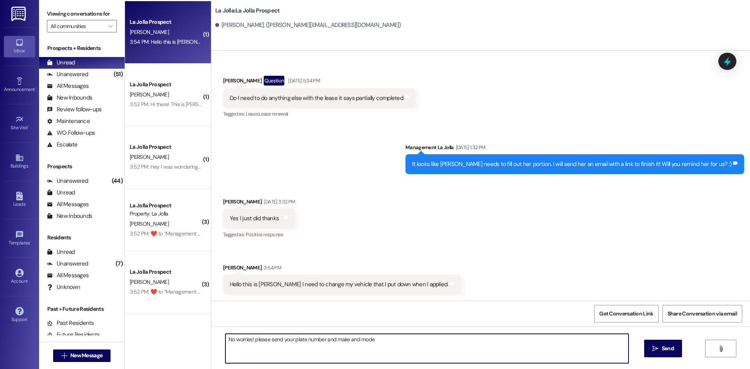
type textarea "No worries! please send your plate number and make and model"
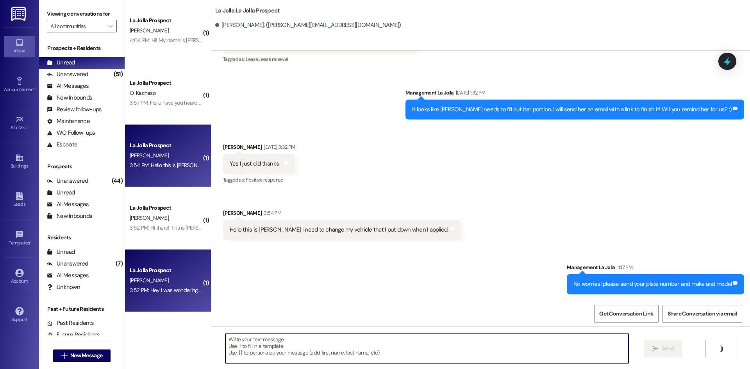
scroll to position [0, 0]
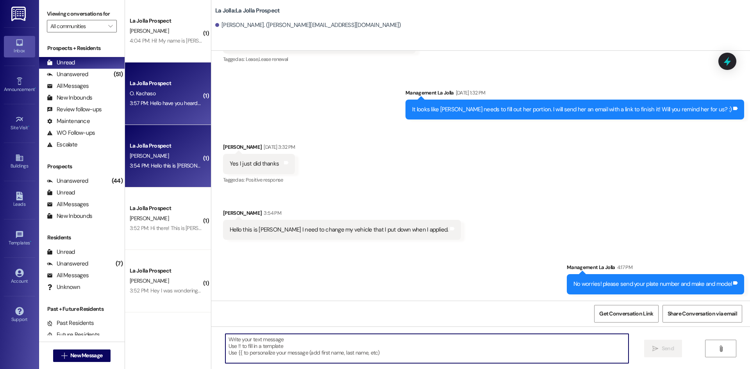
click at [130, 84] on div "La Jolla Prospect" at bounding box center [166, 83] width 72 height 8
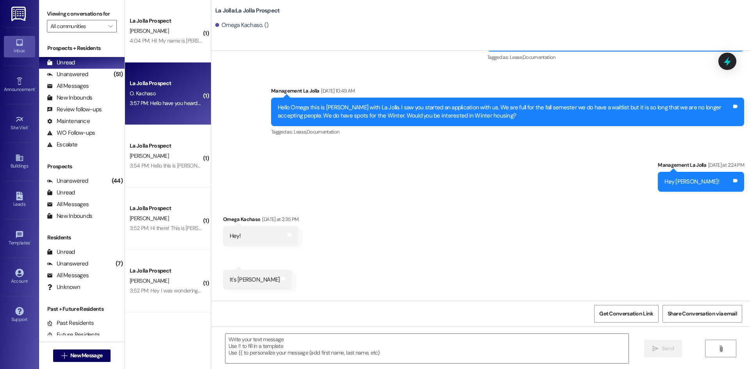
scroll to position [417, 0]
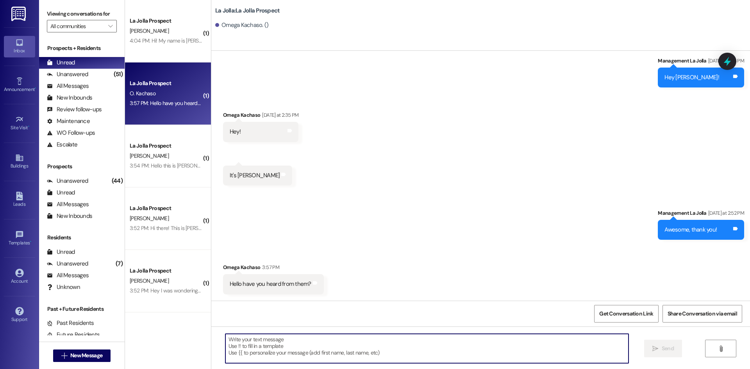
click at [259, 346] on textarea at bounding box center [426, 348] width 403 height 29
type textarea "I'm sorry, what do you mean?"
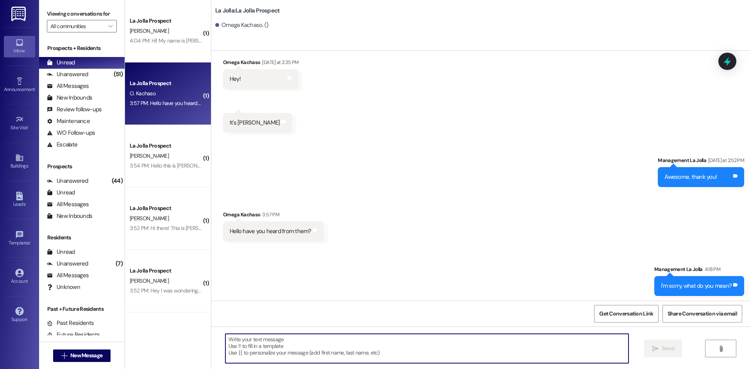
scroll to position [471, 0]
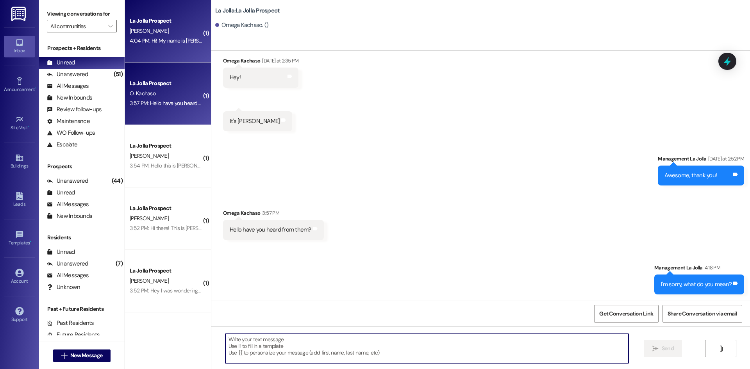
click at [171, 46] on div "La Jolla Prospect J. Banks 4:04 PM: Hi! My name is Jake Banks, I’ll be moving i…" at bounding box center [168, 31] width 86 height 62
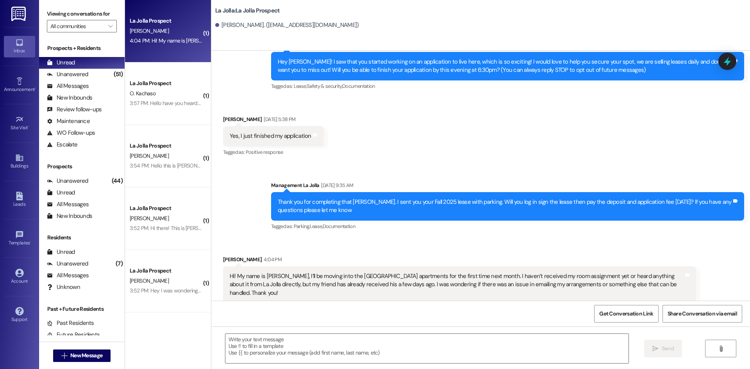
scroll to position [34, 0]
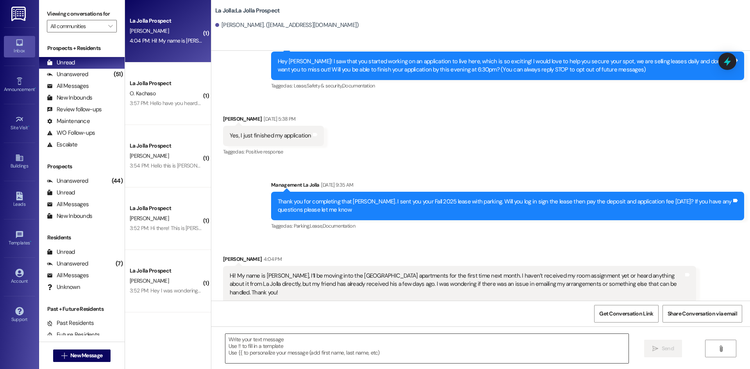
click at [265, 343] on textarea at bounding box center [426, 348] width 403 height 29
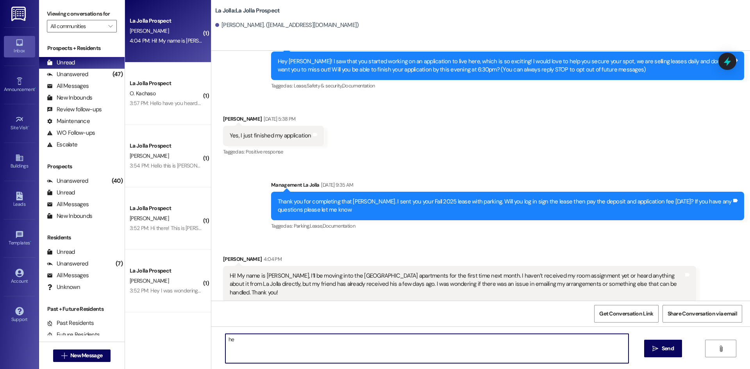
type textarea "h"
paste textarea "gra21052@byui.edu"
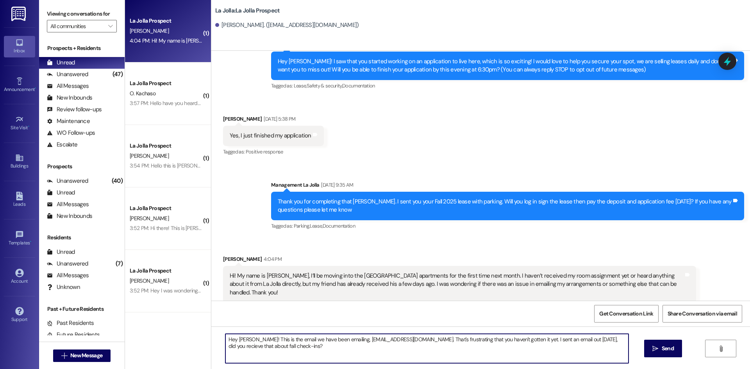
click at [570, 344] on textarea "Hey Jake! This is the email we have been emailing, gra21052@byui.edu. That's fr…" at bounding box center [426, 348] width 403 height 29
click at [328, 348] on textarea "Hey Jake! This is the email we have been emailing, gra21052@byui.edu. That's fr…" at bounding box center [426, 348] width 403 height 29
paste textarea "104 Pag-Ong, Ski 104 Pag Ong, Casey Vince 104 Banks, Jake 104 DeWidt Jr, David …"
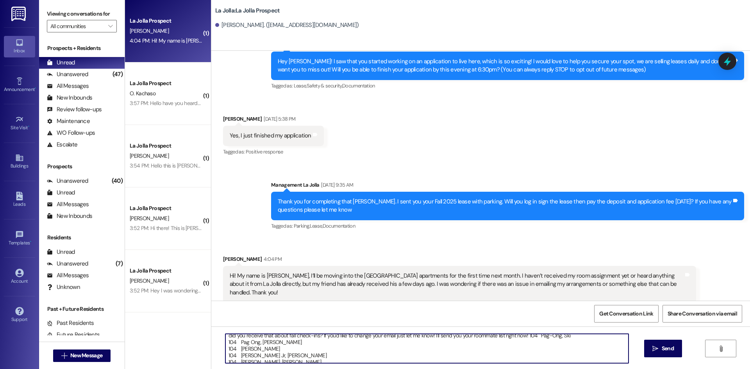
scroll to position [22, 0]
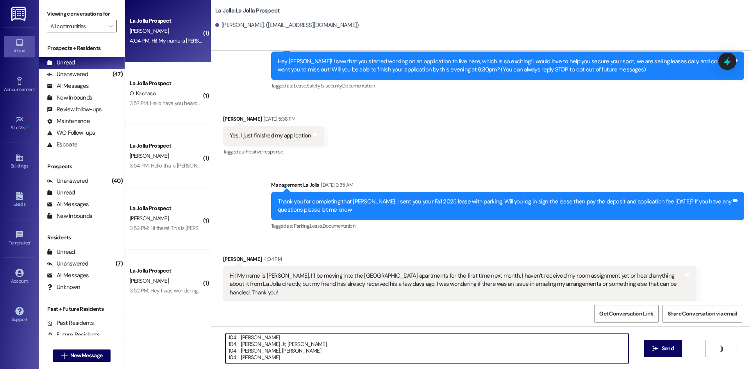
drag, startPoint x: 454, startPoint y: 346, endPoint x: 465, endPoint y: 360, distance: 17.6
click at [465, 360] on textarea "Hey Jake! This is the email we have been emailing, gra21052@byui.edu. That's fr…" at bounding box center [426, 348] width 403 height 29
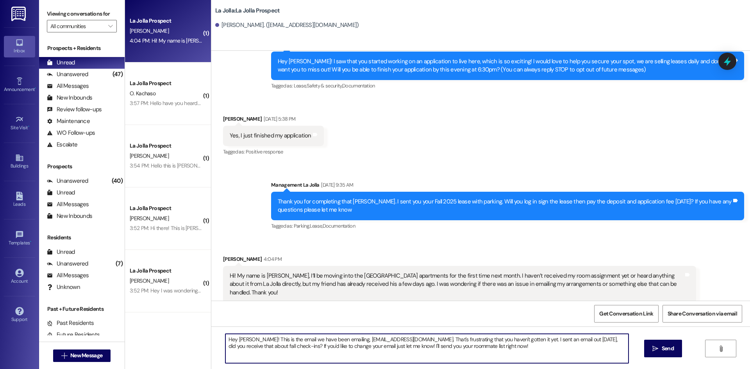
scroll to position [0, 0]
type textarea "Hey Jake! This is the email we have been emailing, gra21052@byui.edu. That's fr…"
click at [655, 344] on span " Send" at bounding box center [663, 348] width 25 height 8
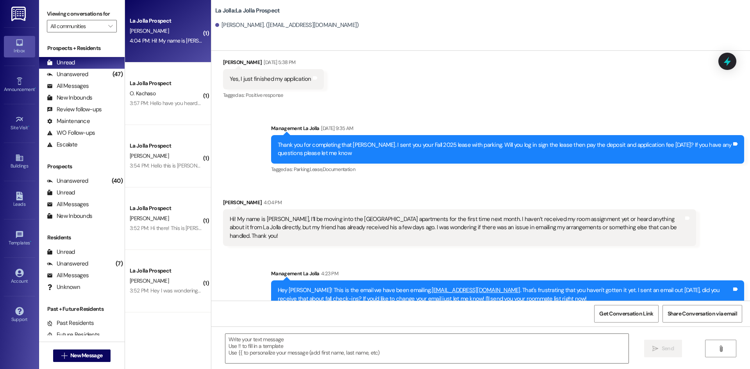
scroll to position [97, 0]
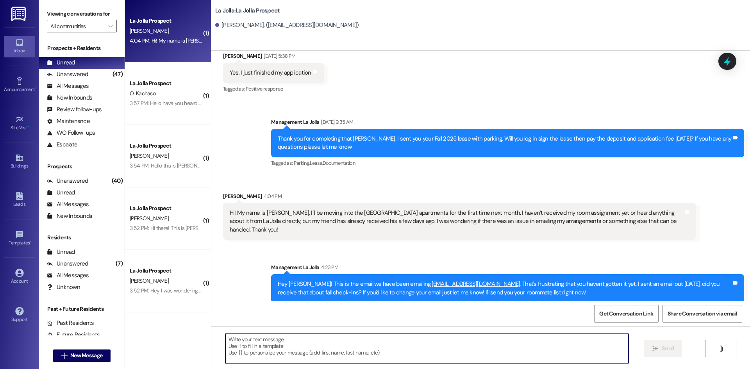
click at [290, 345] on textarea at bounding box center [426, 348] width 403 height 29
paste textarea "104 Pag-Ong, Ski 104 Pag Ong, Casey Vince 104 Banks, Jake 104 DeWidt Jr, David …"
type textarea "104 Pag-Ong, Ski 104 Pag Ong, Casey Vince 104 Banks, Jake 104 DeWidt Jr, David …"
click at [648, 345] on button " Send" at bounding box center [663, 349] width 38 height 18
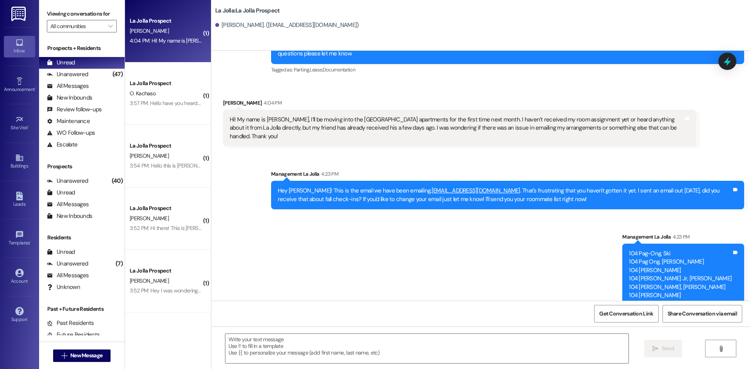
scroll to position [193, 0]
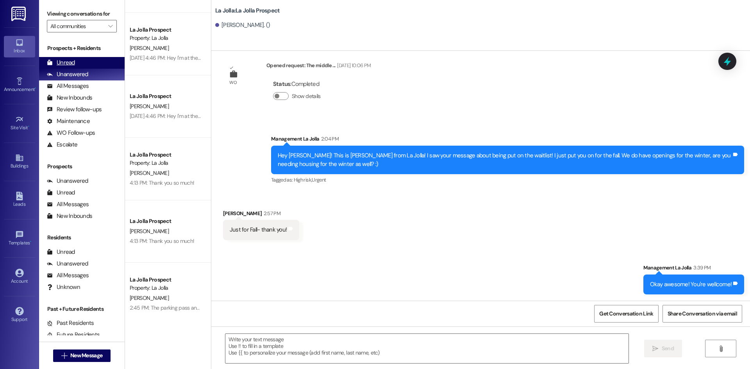
scroll to position [78, 0]
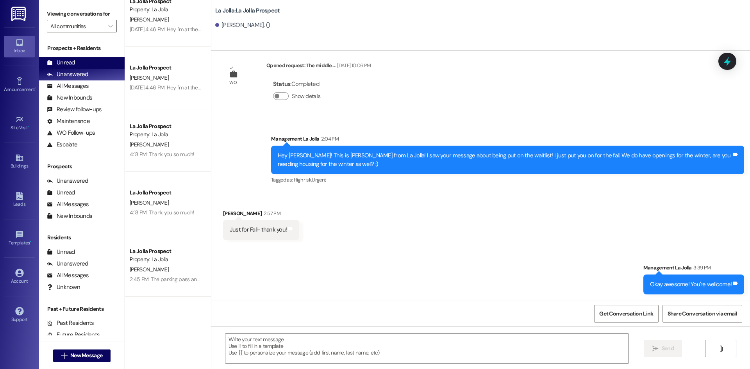
click at [72, 67] on div "Unread (0)" at bounding box center [82, 63] width 86 height 12
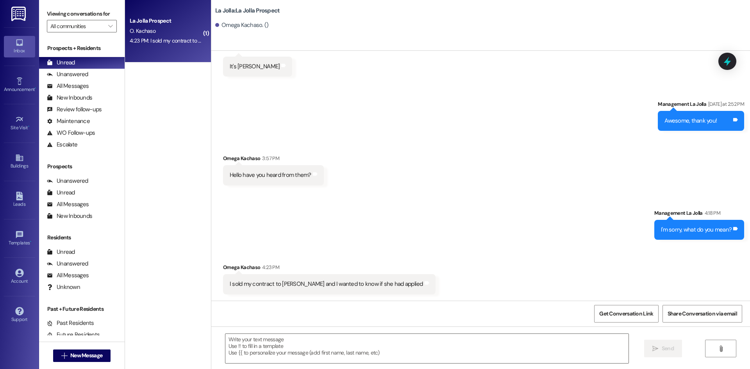
scroll to position [526, 0]
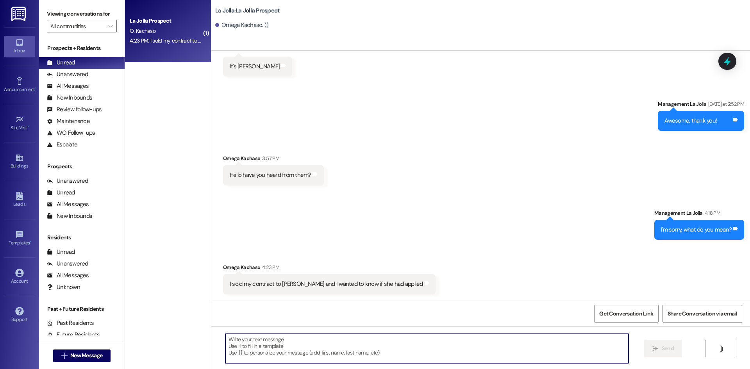
click at [293, 339] on textarea at bounding box center [426, 348] width 403 height 29
type textarea "Oh, I'm so sorry! Jennifer Porter Correct?"
click at [654, 346] on icon "" at bounding box center [655, 349] width 6 height 6
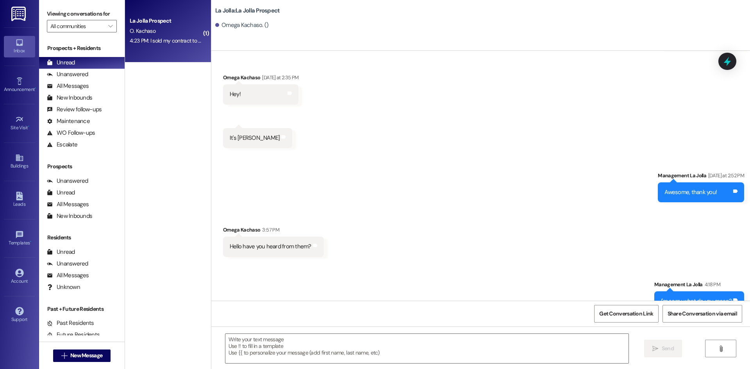
scroll to position [448, 0]
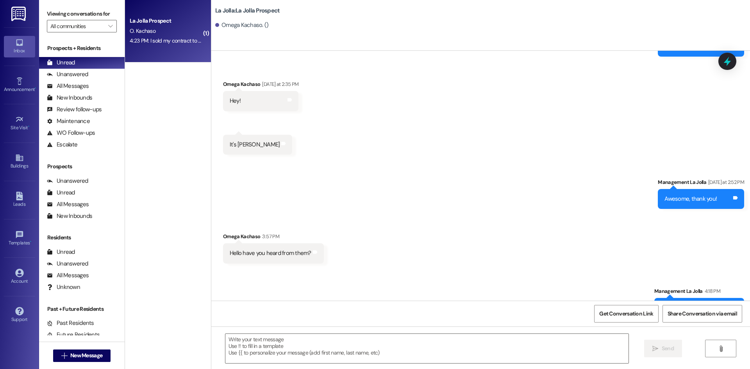
click at [288, 330] on div " Send " at bounding box center [480, 355] width 539 height 59
click at [285, 337] on textarea at bounding box center [426, 348] width 403 height 29
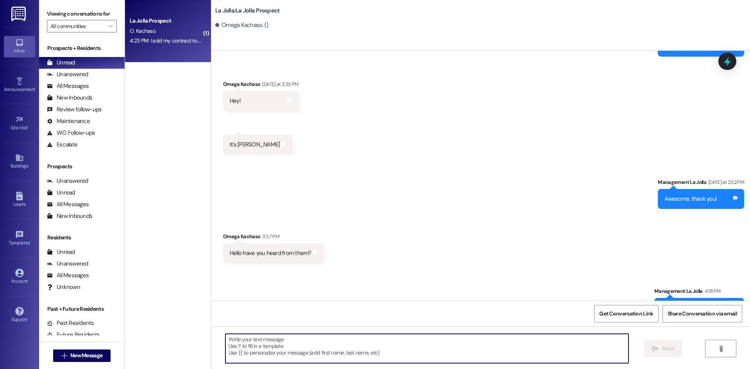
scroll to position [580, 0]
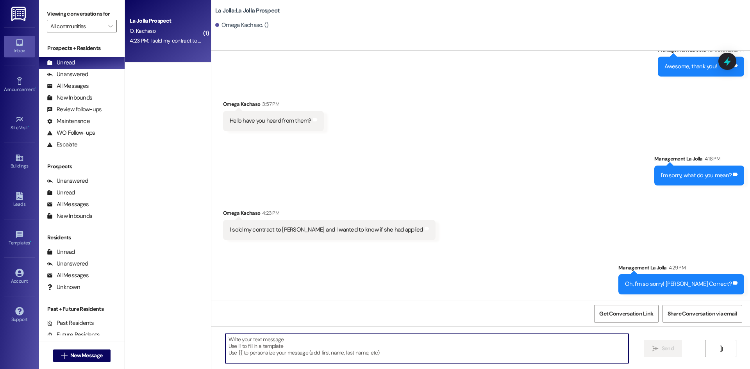
drag, startPoint x: 264, startPoint y: 355, endPoint x: 269, endPoint y: 355, distance: 5.5
click at [264, 355] on textarea at bounding box center [426, 348] width 403 height 29
type textarea "I do not see an application from her"
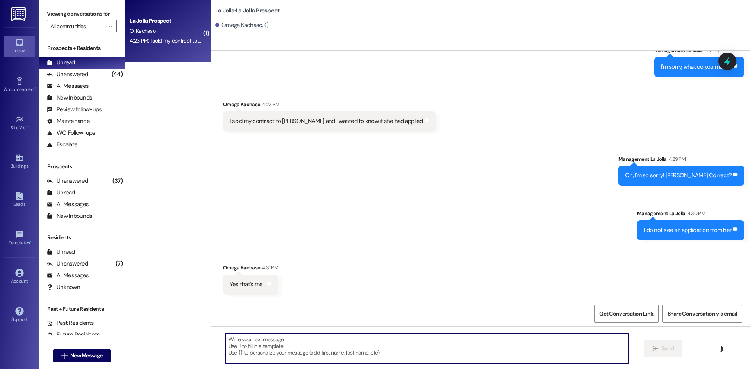
scroll to position [743, 0]
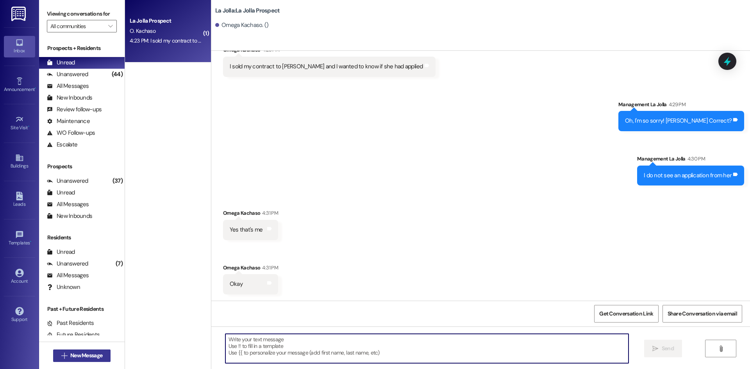
click at [88, 357] on span "New Message" at bounding box center [86, 355] width 32 height 8
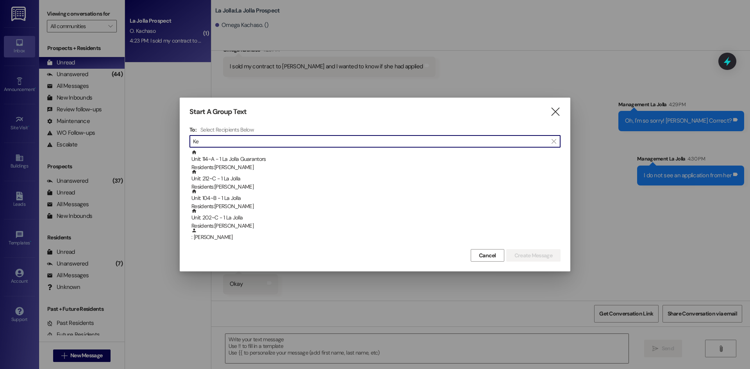
type input "K"
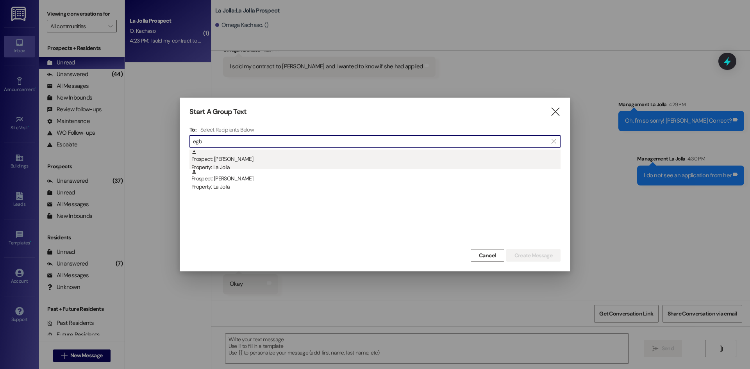
type input "egb"
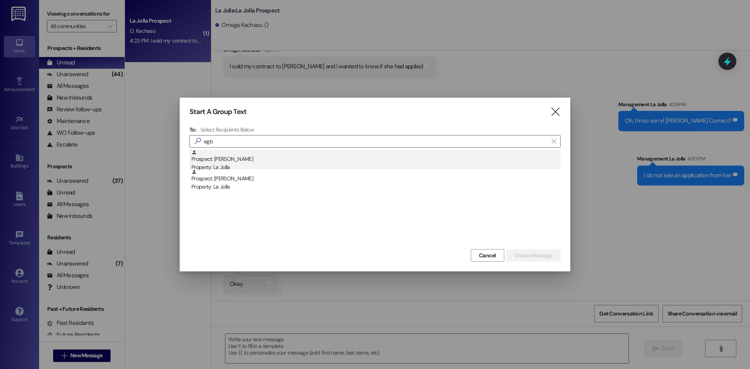
click at [231, 162] on div "Prospect: Kenadee Egbert Property: La Jolla" at bounding box center [375, 161] width 369 height 22
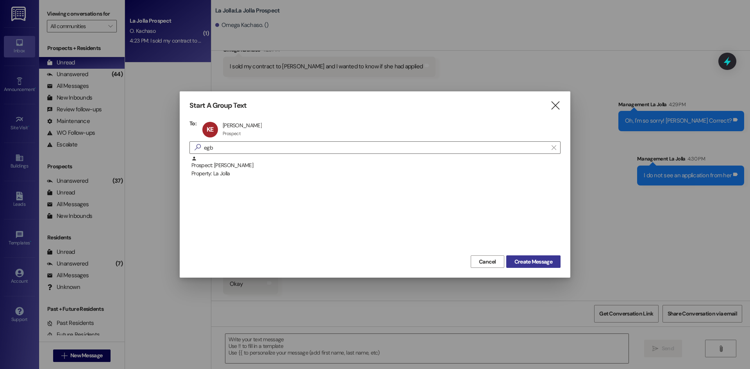
click at [549, 265] on span "Create Message" at bounding box center [533, 262] width 38 height 8
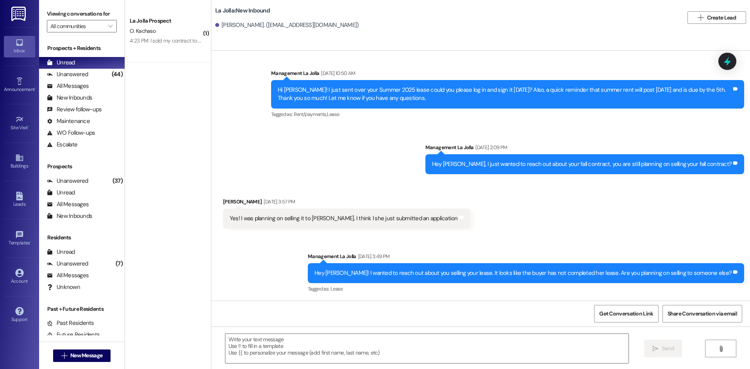
scroll to position [321, 0]
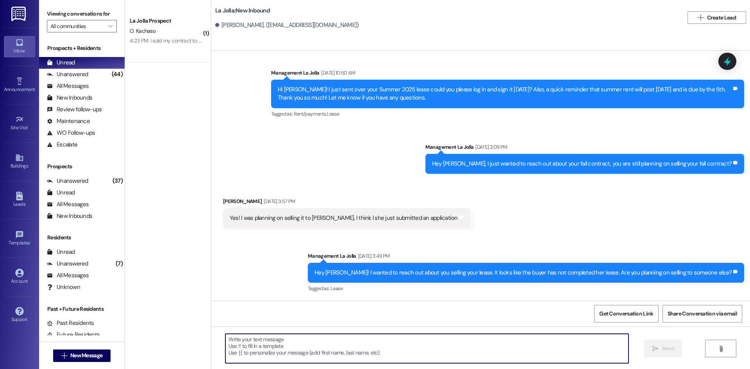
click at [287, 348] on textarea at bounding box center [426, 348] width 403 height 29
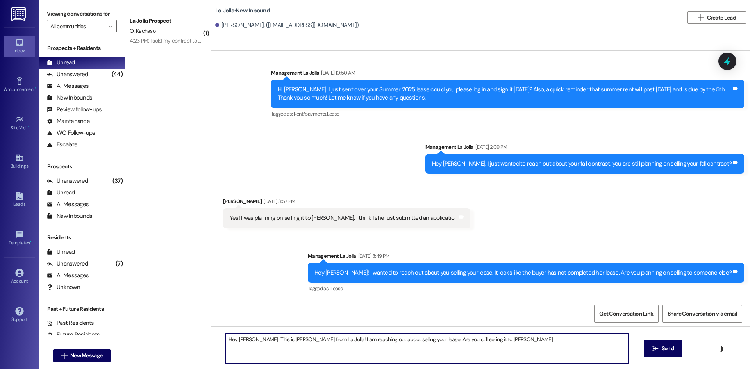
type textarea "Hey Kenadee! This is Heather from La Jolla! I am reaching out about selling you…"
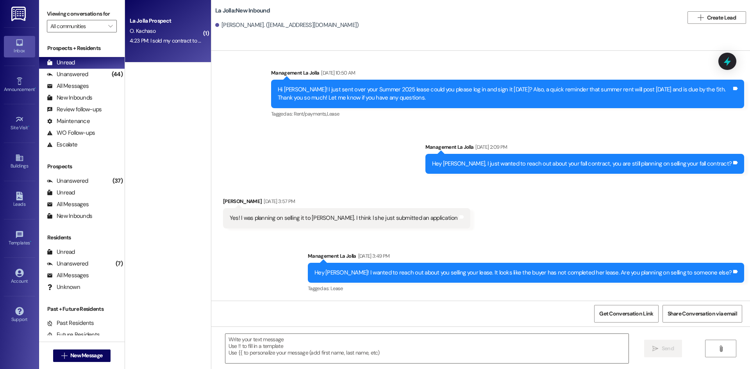
click at [168, 50] on div "La Jolla Prospect O. Kachaso 4:23 PM: I sold my contract to Betelham Samuel and…" at bounding box center [168, 31] width 86 height 62
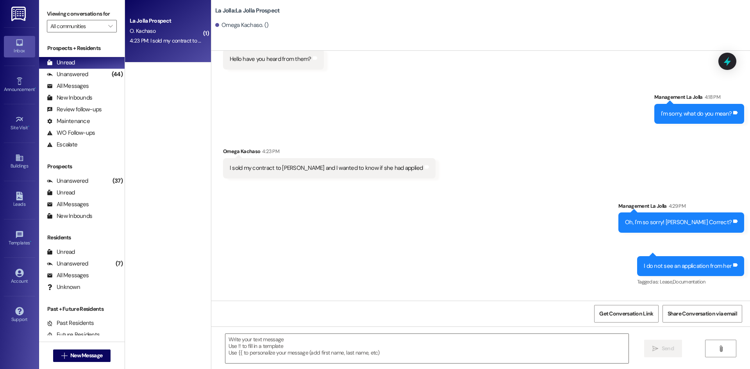
scroll to position [732, 0]
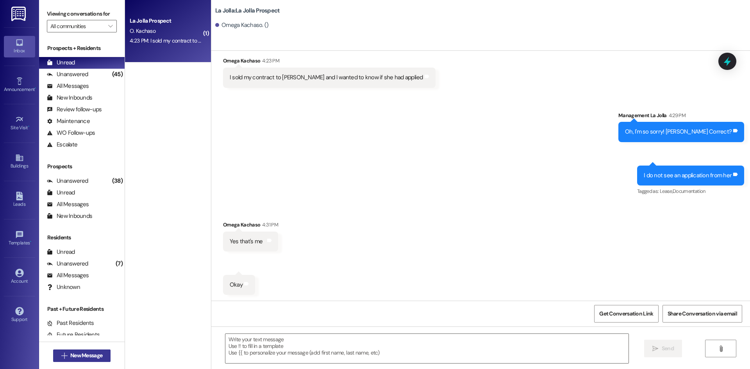
click at [93, 351] on span "New Message" at bounding box center [86, 355] width 32 height 8
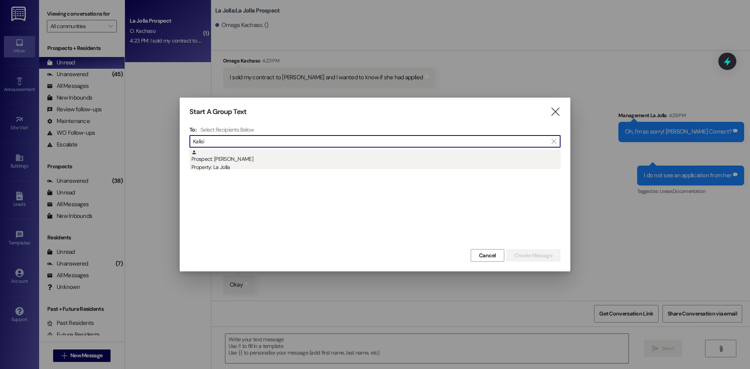
type input "Kalisi"
click at [252, 163] on div "Prospect: kalisi Kalamafoni Property: La Jolla" at bounding box center [375, 161] width 369 height 22
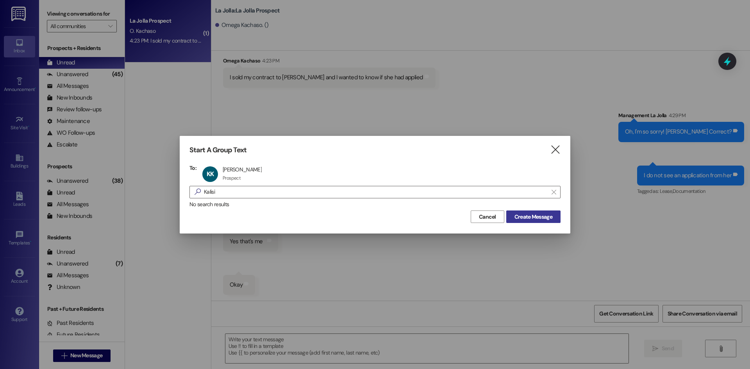
click at [523, 214] on span "Create Message" at bounding box center [533, 217] width 38 height 8
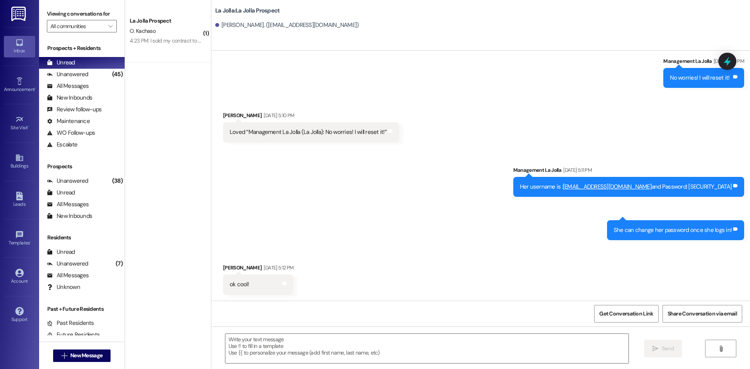
scroll to position [628, 0]
click at [319, 337] on textarea at bounding box center [426, 348] width 403 height 29
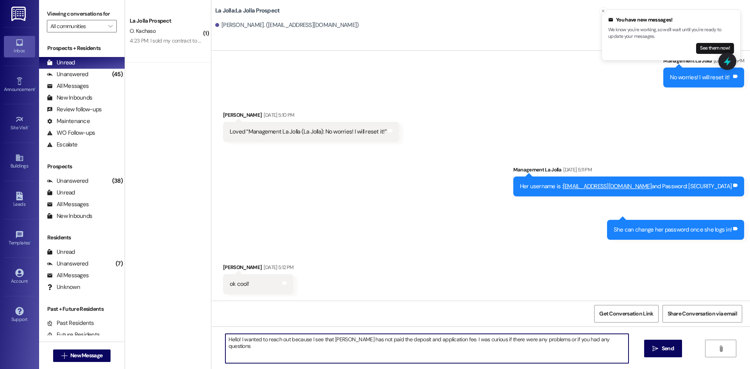
type textarea "Hello! I wanted to reach out because I see that Kalisi has not paid the deposit…"
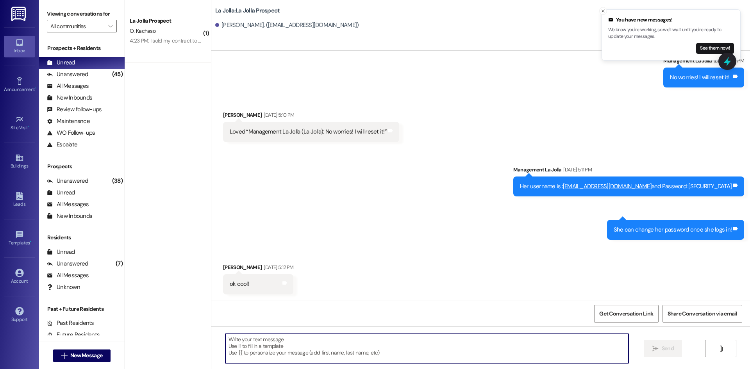
scroll to position [627, 0]
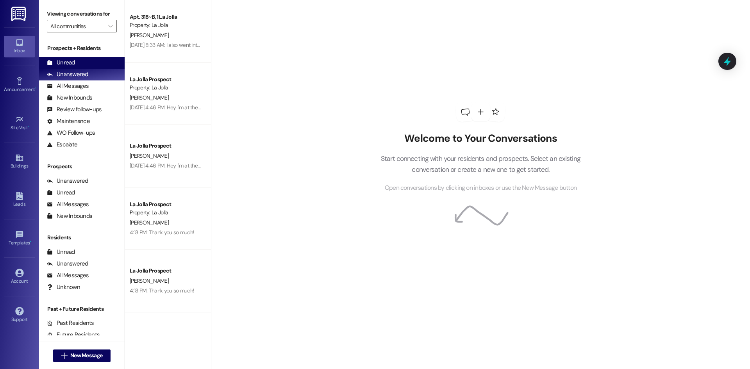
click at [93, 60] on div "Unread (0)" at bounding box center [82, 63] width 86 height 12
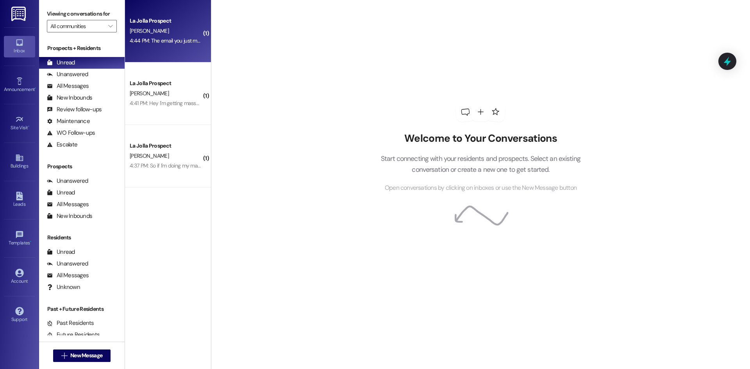
click at [154, 48] on div "La Jolla Prospect J. Banks 4:44 PM: The email you just mentioned isn't mine, bu…" at bounding box center [168, 31] width 86 height 62
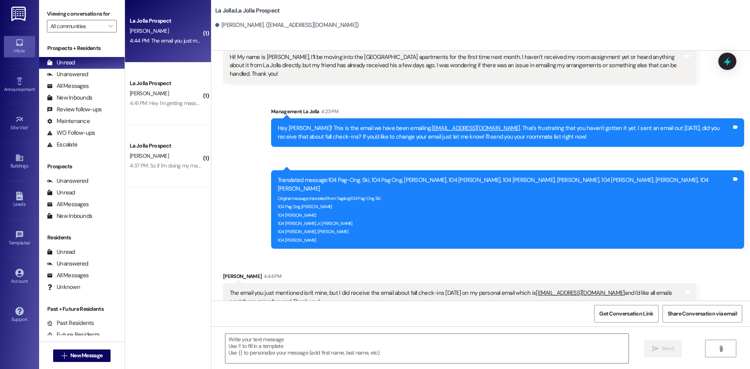
scroll to position [253, 0]
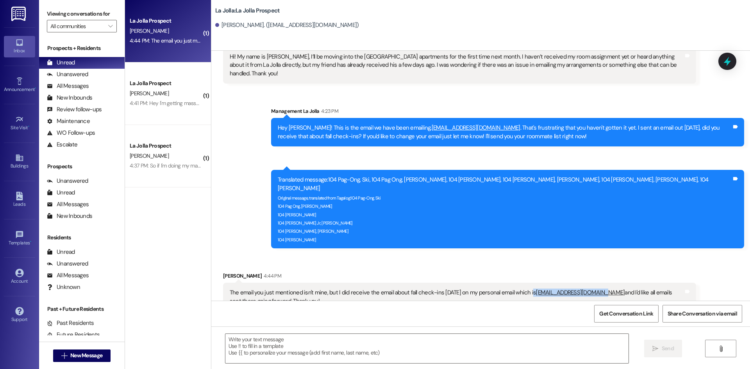
drag, startPoint x: 522, startPoint y: 275, endPoint x: 588, endPoint y: 279, distance: 65.7
click at [588, 289] on div "The email you just mentioned isn't mine, but I did receive the email about fall…" at bounding box center [457, 297] width 454 height 17
copy div "jakebanks0212@gmail.com"
click at [437, 348] on textarea at bounding box center [426, 348] width 403 height 29
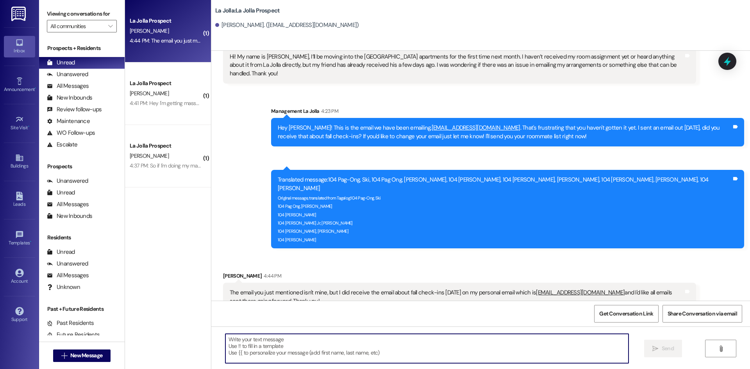
type textarea "T"
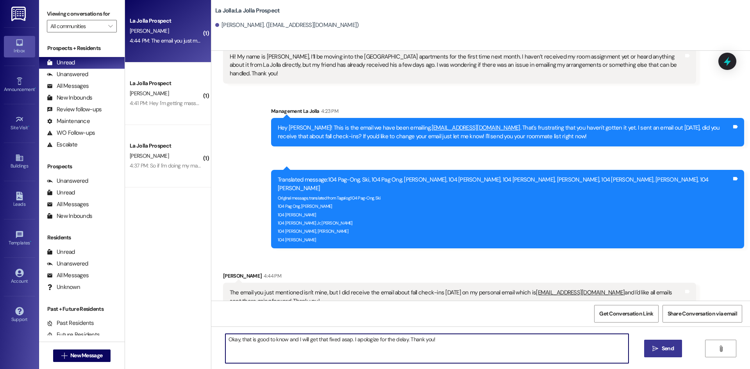
type textarea "Okay, that is good to know and I will get that fixed asap. I apologize for the …"
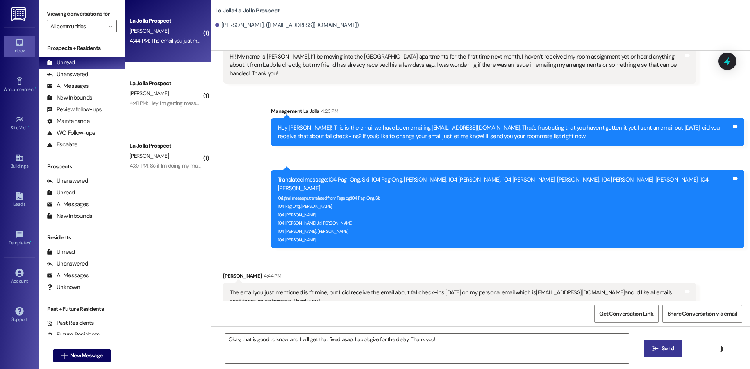
click at [665, 344] on span "Send" at bounding box center [668, 348] width 12 height 8
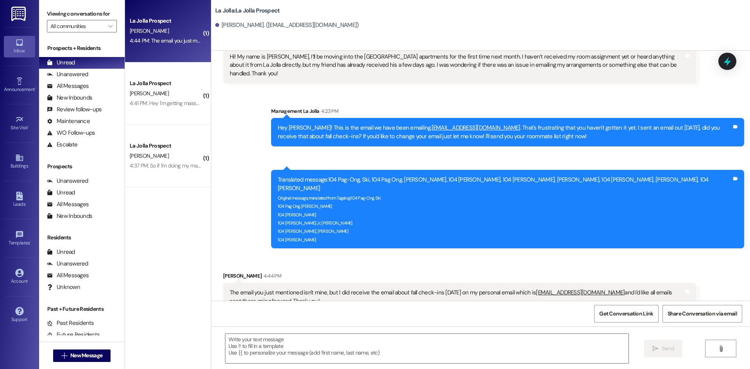
scroll to position [253, 0]
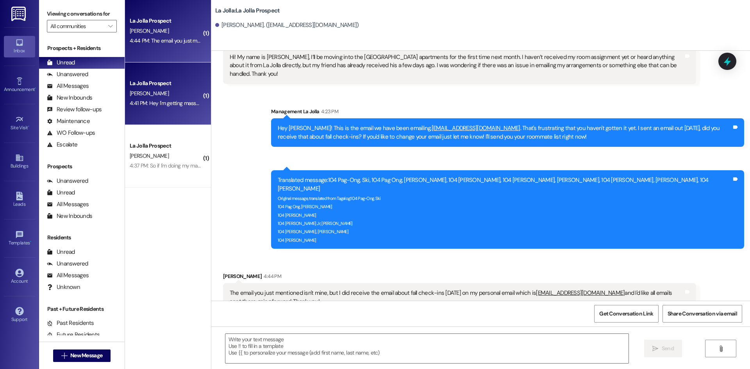
click at [167, 90] on div "A. Griesmyer" at bounding box center [166, 94] width 74 height 10
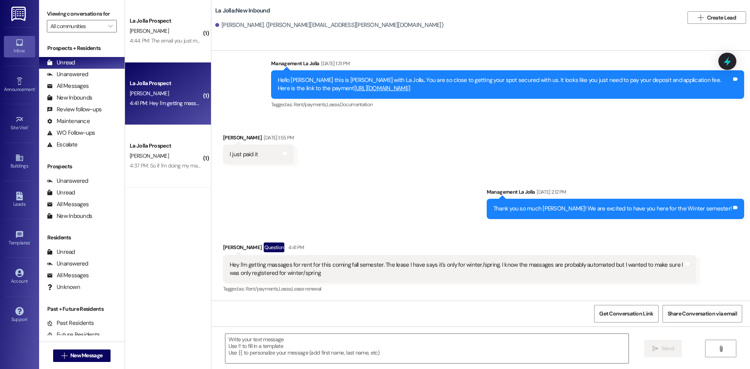
scroll to position [347, 0]
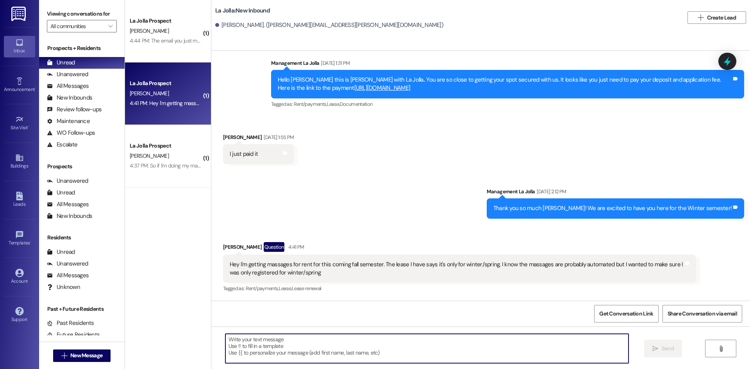
click at [263, 342] on textarea at bounding box center [426, 348] width 403 height 29
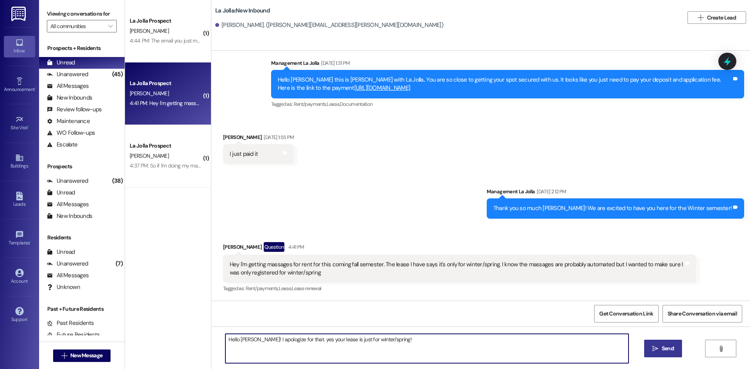
type textarea "Hello Audrey! I apologize for that. yes your lease is just for winter/spring!"
click at [642, 349] on div "Hello Audrey! I apologize for that. yes your lease is just for winter/spring! …" at bounding box center [480, 355] width 539 height 59
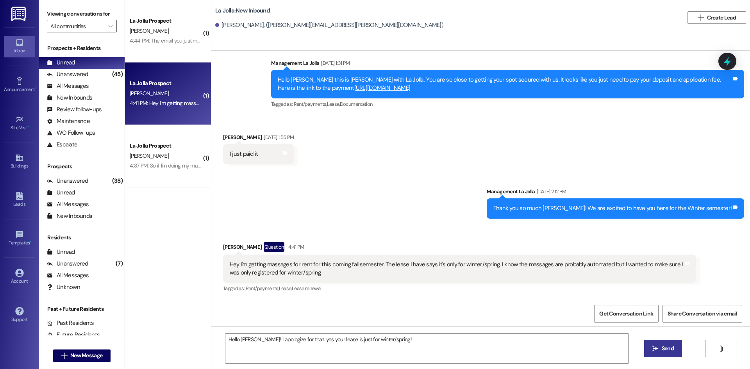
click at [655, 350] on icon "" at bounding box center [655, 349] width 6 height 6
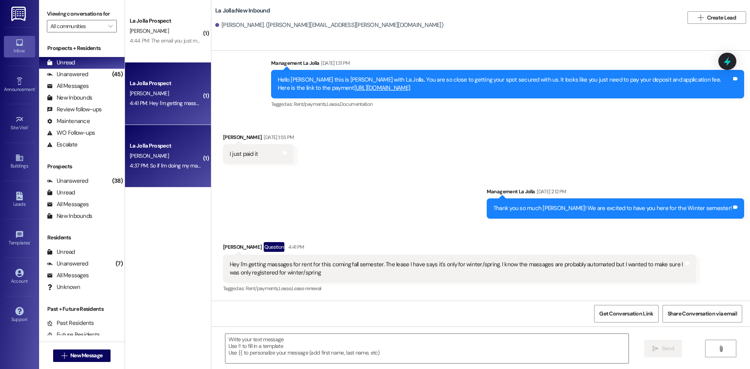
scroll to position [346, 0]
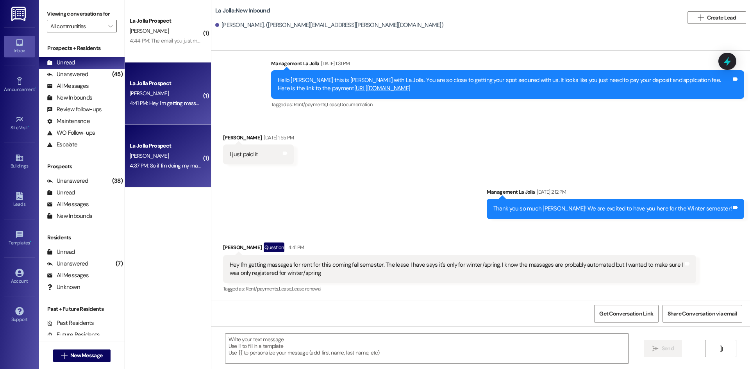
click at [150, 161] on div "4:37 PM: So if I'm doing my math correctly, my first payment with the fee, insu…" at bounding box center [166, 166] width 74 height 10
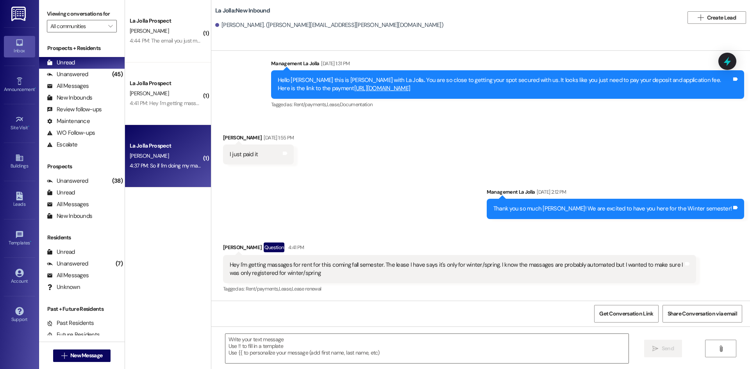
scroll to position [447, 0]
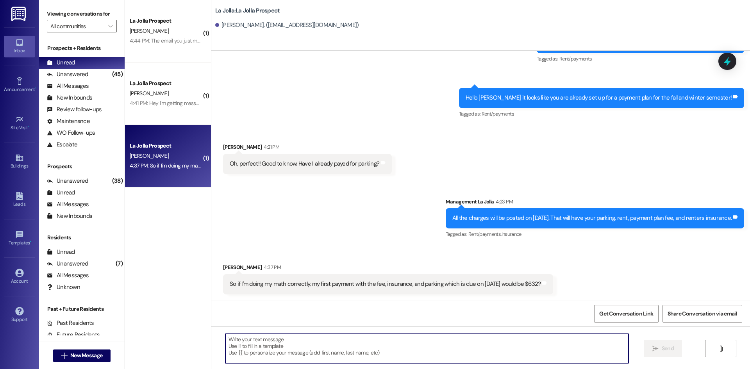
click at [250, 338] on textarea at bounding box center [426, 348] width 403 height 29
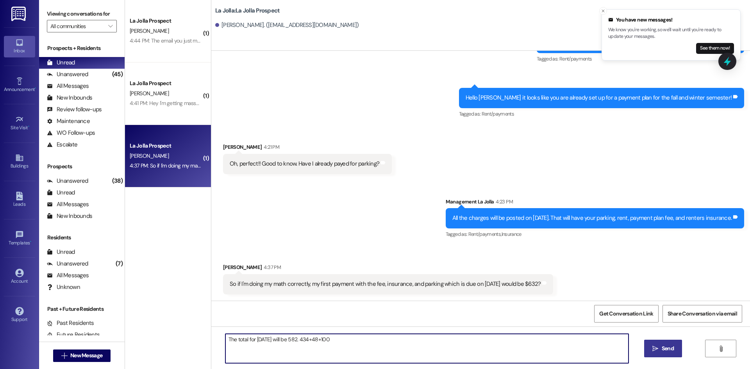
type textarea "The total for 09/01/25 will be 582. 434+48+100"
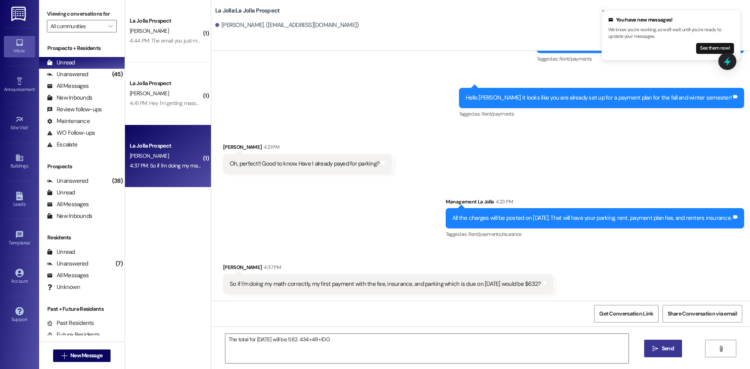
click at [668, 345] on span "Send" at bounding box center [668, 348] width 12 height 8
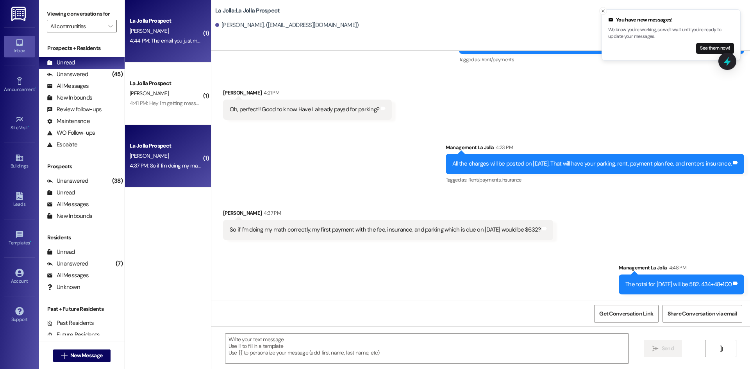
click at [136, 35] on div "J. Banks" at bounding box center [166, 31] width 74 height 10
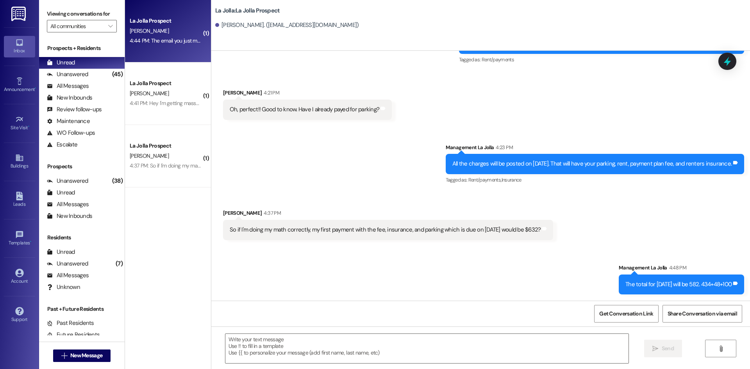
scroll to position [308, 0]
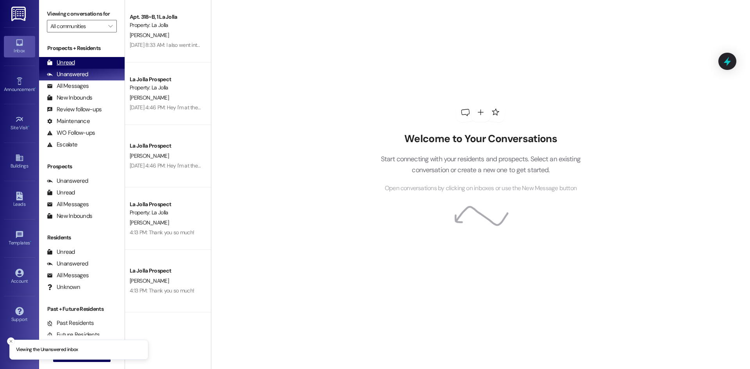
click at [101, 63] on div "Unread (0)" at bounding box center [82, 63] width 86 height 12
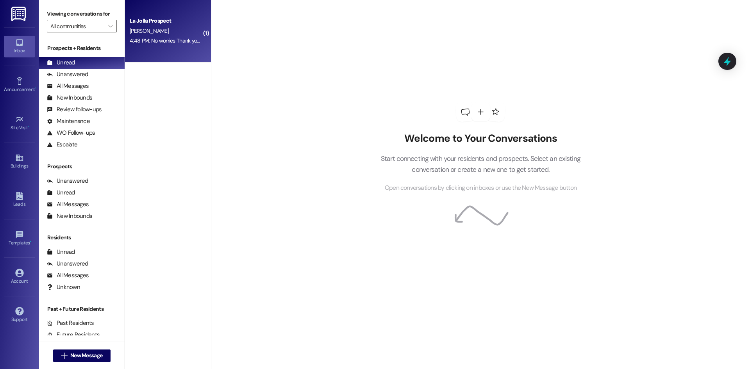
click at [160, 30] on div "[PERSON_NAME]" at bounding box center [166, 31] width 74 height 10
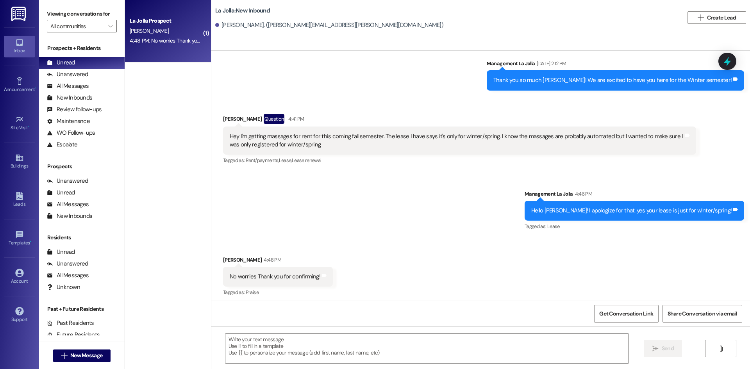
scroll to position [478, 0]
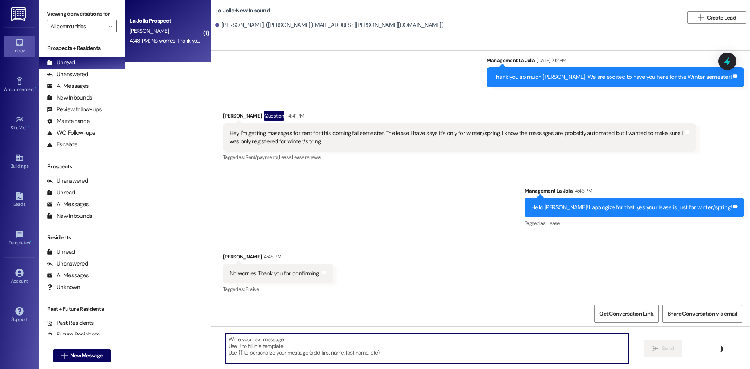
click at [275, 356] on textarea at bounding box center [426, 348] width 403 height 29
type textarea "Of course, thank you for reaching out!"
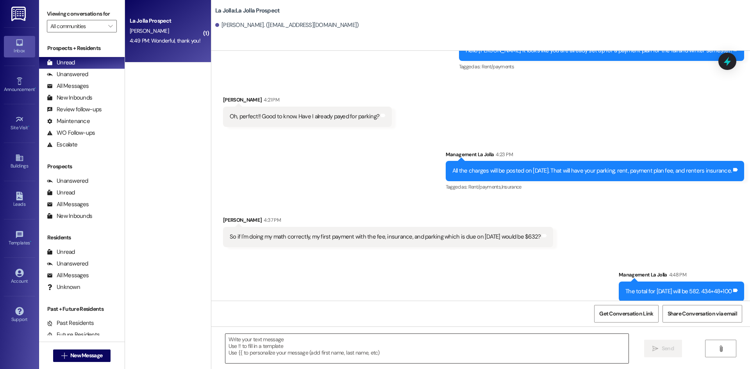
scroll to position [555, 0]
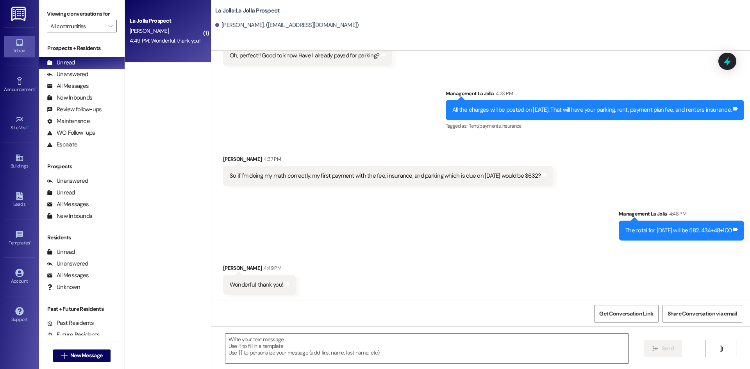
click at [299, 343] on textarea at bounding box center [426, 348] width 403 height 29
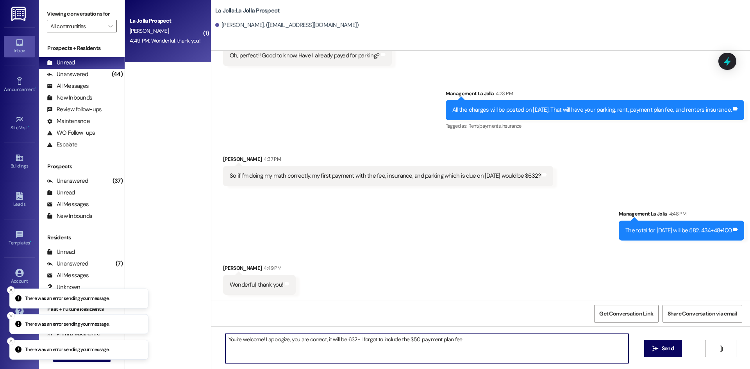
type textarea "You're welcome! I apologize, you are correct, it will be 632- I forgot to inclu…"
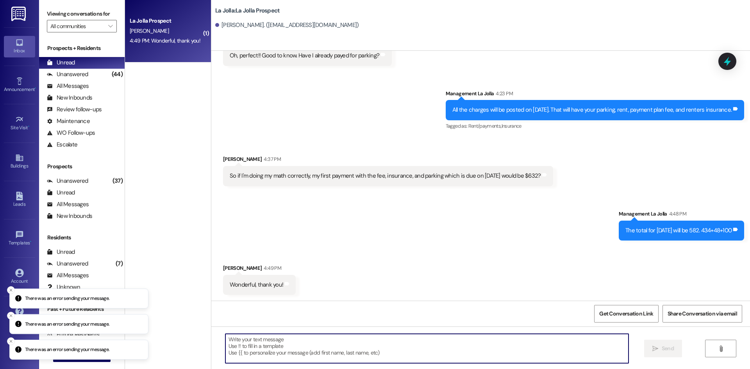
scroll to position [664, 0]
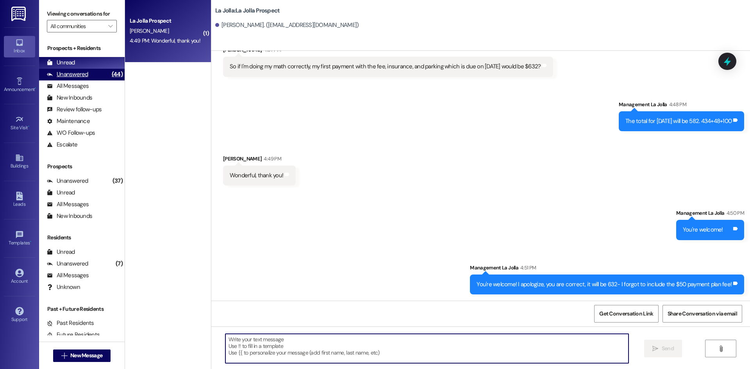
click at [84, 75] on div "Unanswered" at bounding box center [67, 74] width 41 height 8
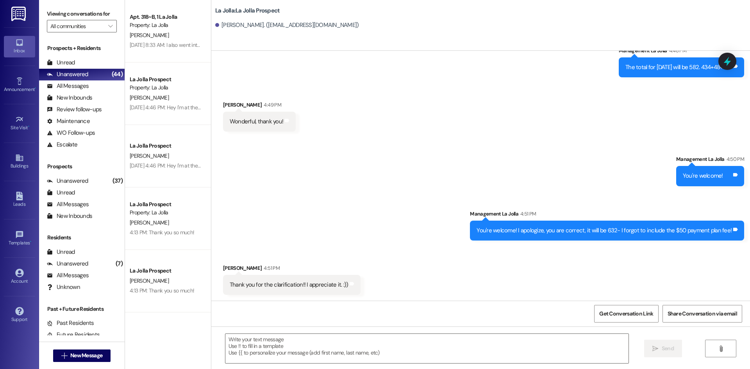
scroll to position [719, 0]
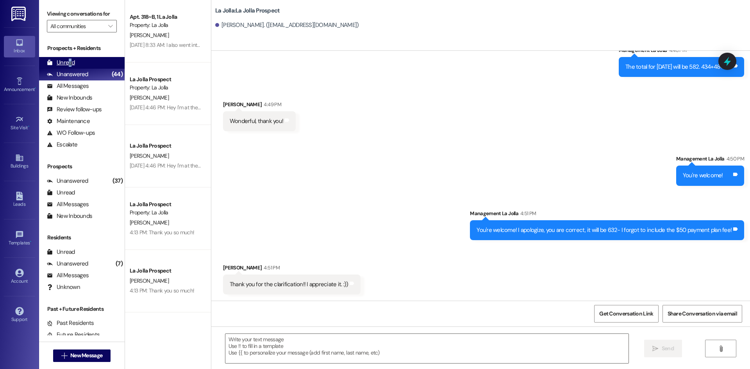
click at [70, 62] on div "Unread" at bounding box center [61, 63] width 28 height 8
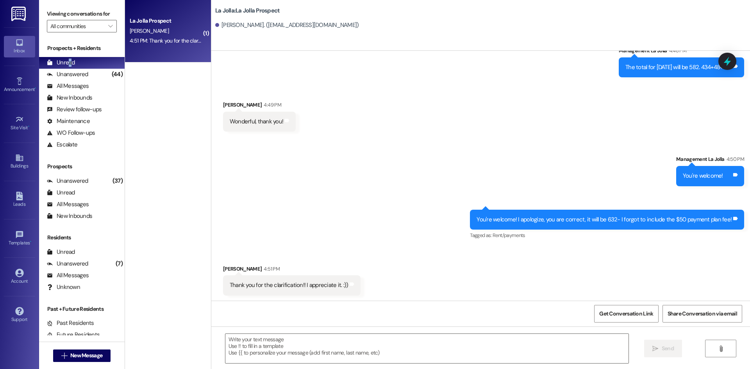
scroll to position [719, 0]
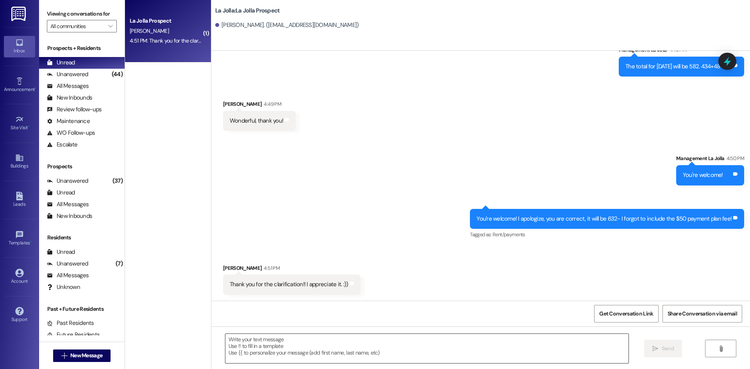
click at [277, 352] on textarea at bounding box center [426, 348] width 403 height 29
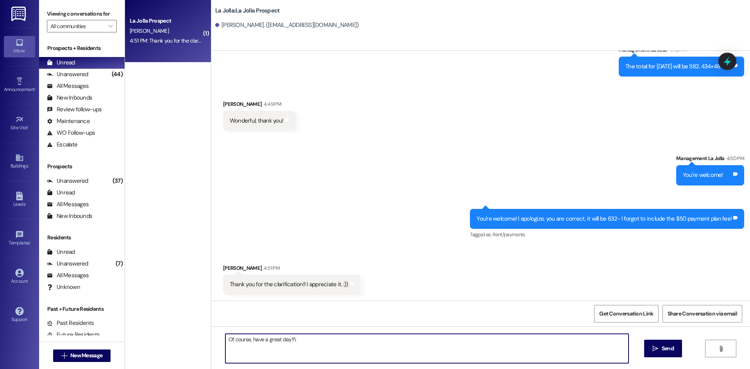
type textarea "Of course, have a great day!!"
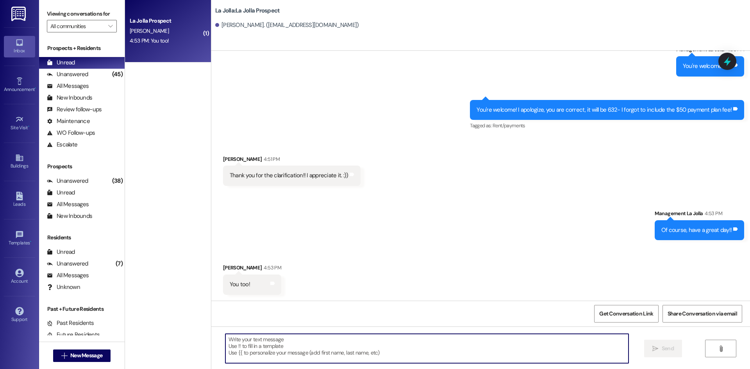
scroll to position [828, 0]
